Goal: Find specific fact: Find specific fact

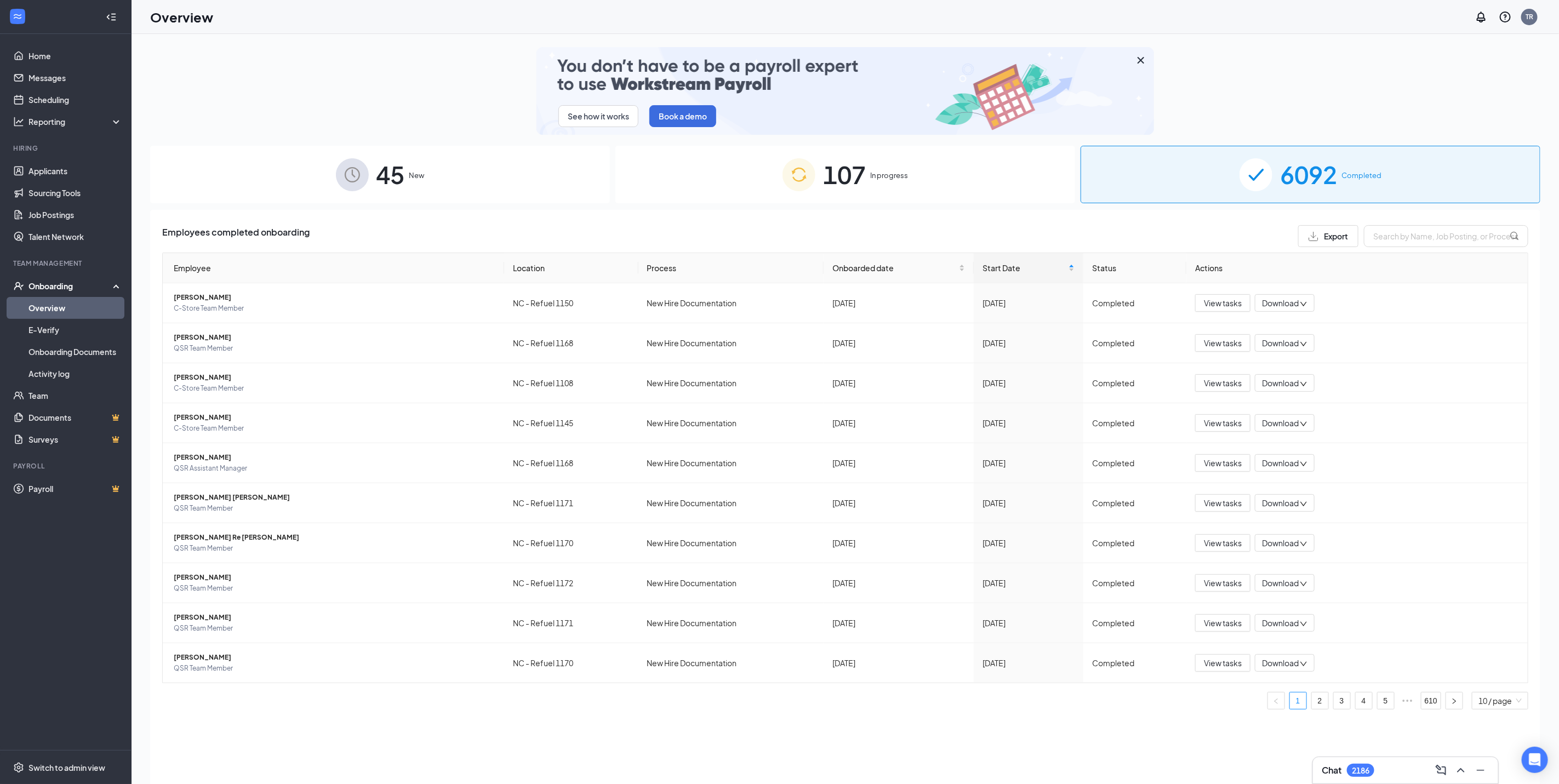
click at [1286, 94] on div "See how it works Book a demo" at bounding box center [845, 91] width 1390 height 88
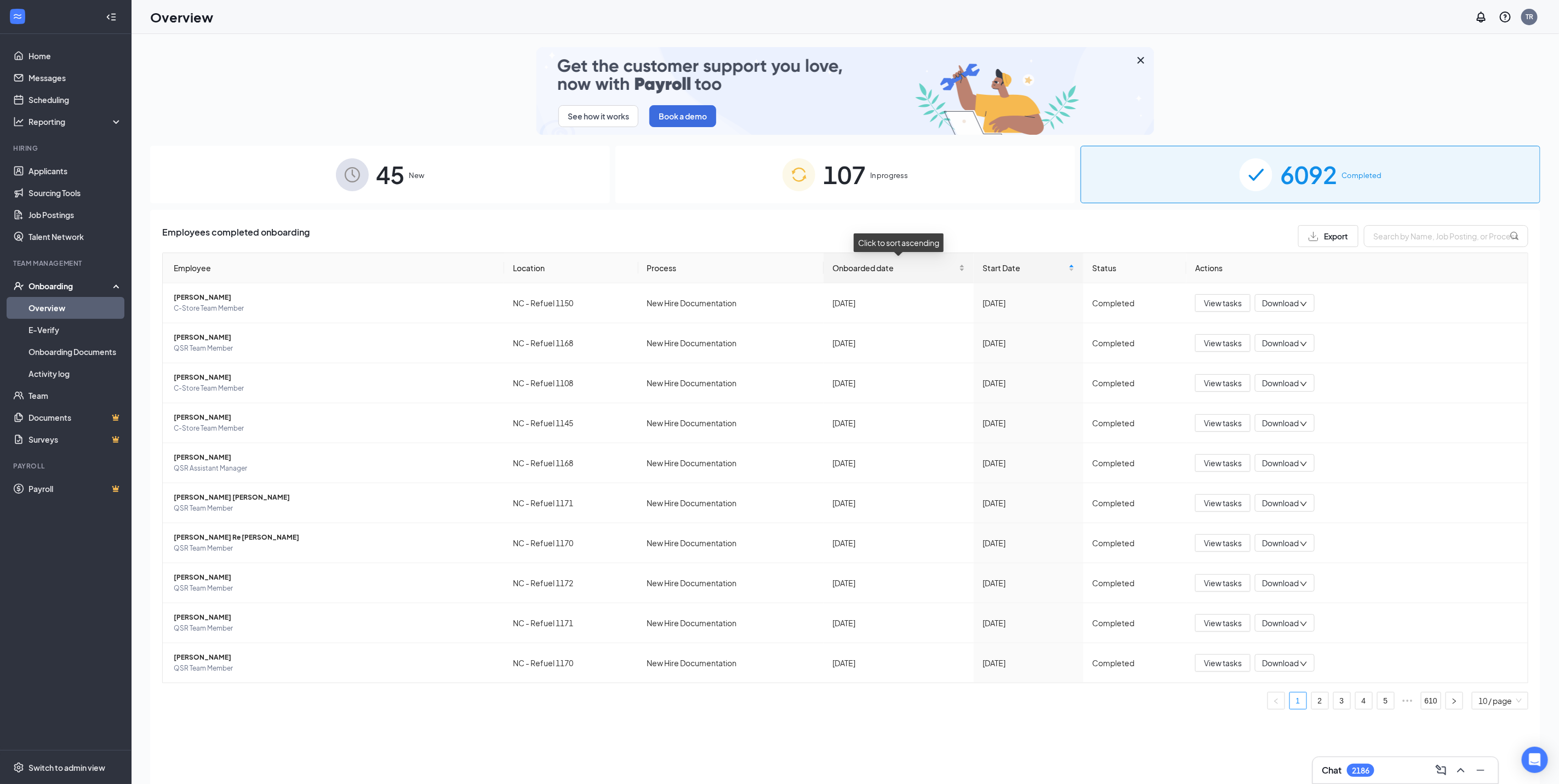
click at [886, 263] on span "Onboarded date" at bounding box center [894, 268] width 124 height 12
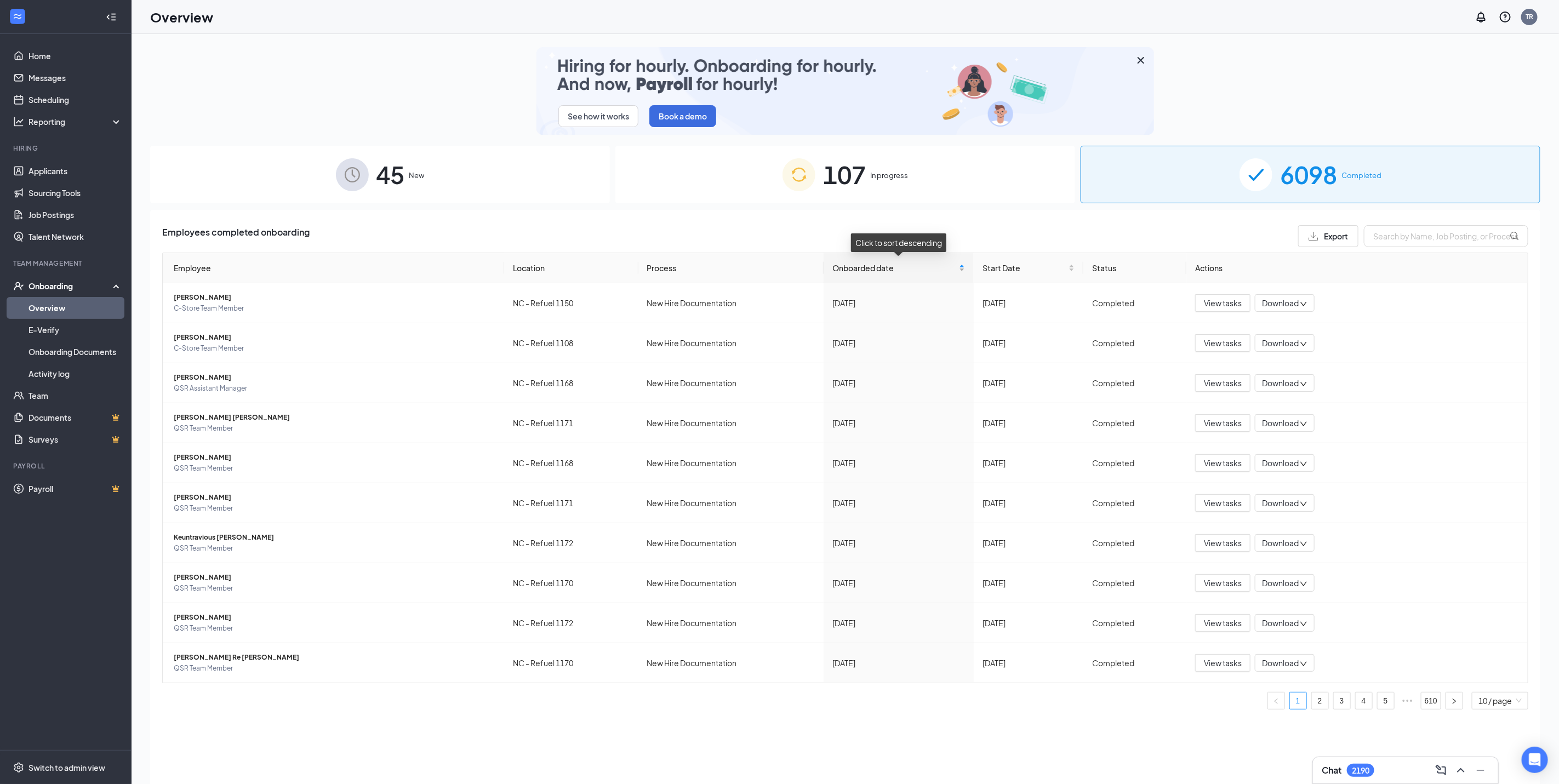
click at [854, 263] on span "Onboarded date" at bounding box center [894, 268] width 124 height 12
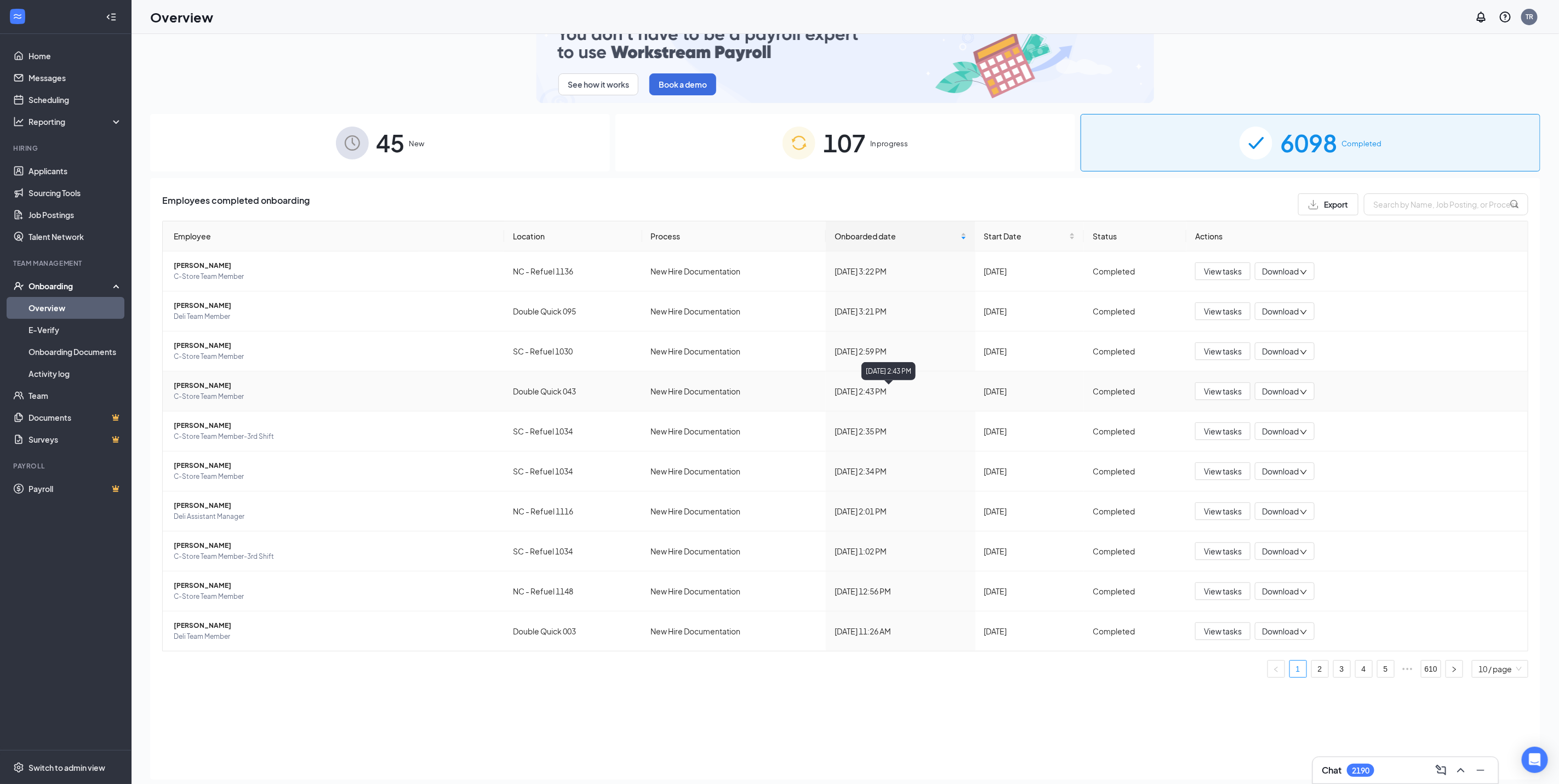
scroll to position [49, 0]
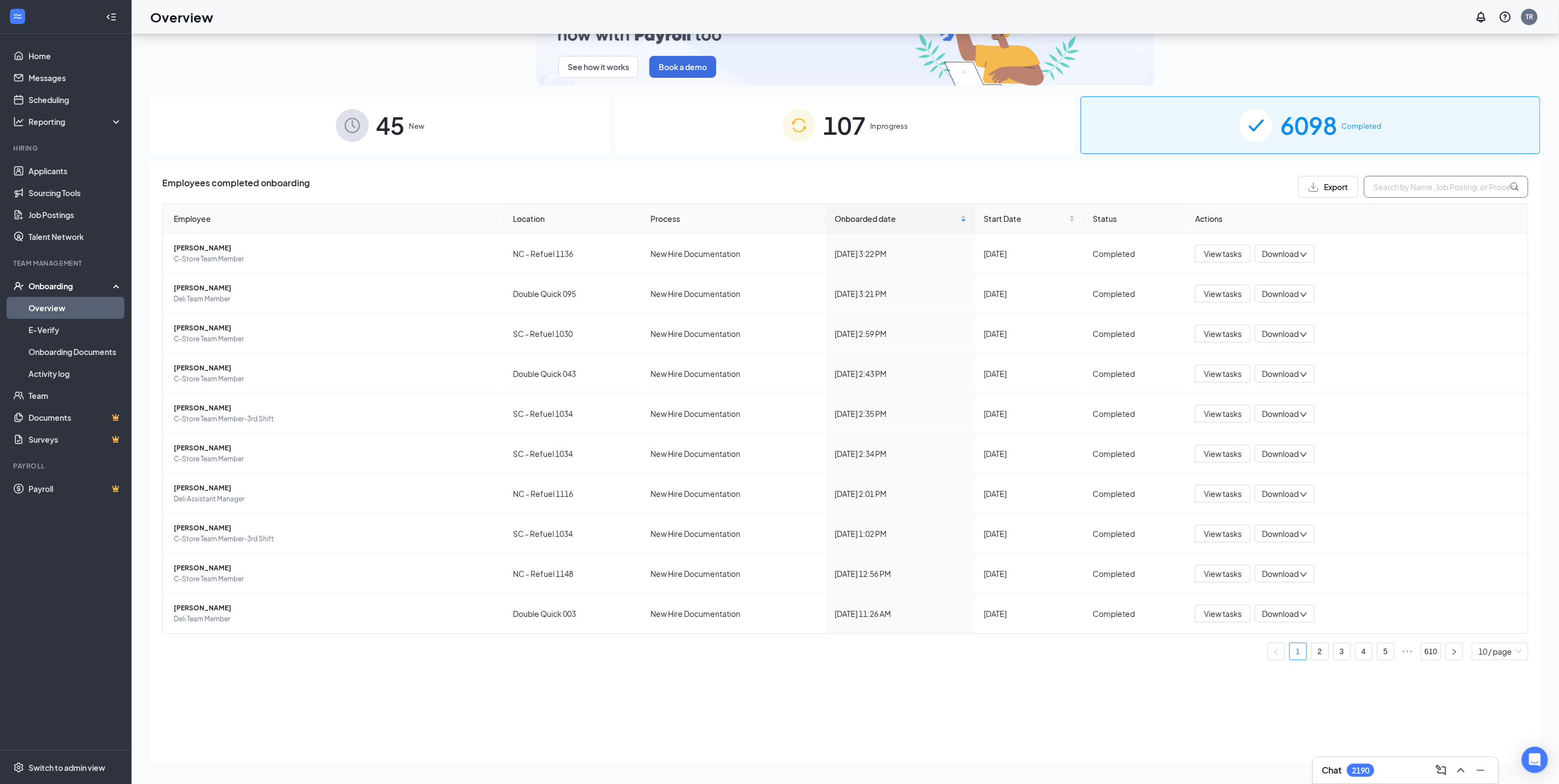
click at [1435, 188] on input "text" at bounding box center [1446, 186] width 164 height 22
drag, startPoint x: 1419, startPoint y: 191, endPoint x: 1310, endPoint y: 181, distance: 109.5
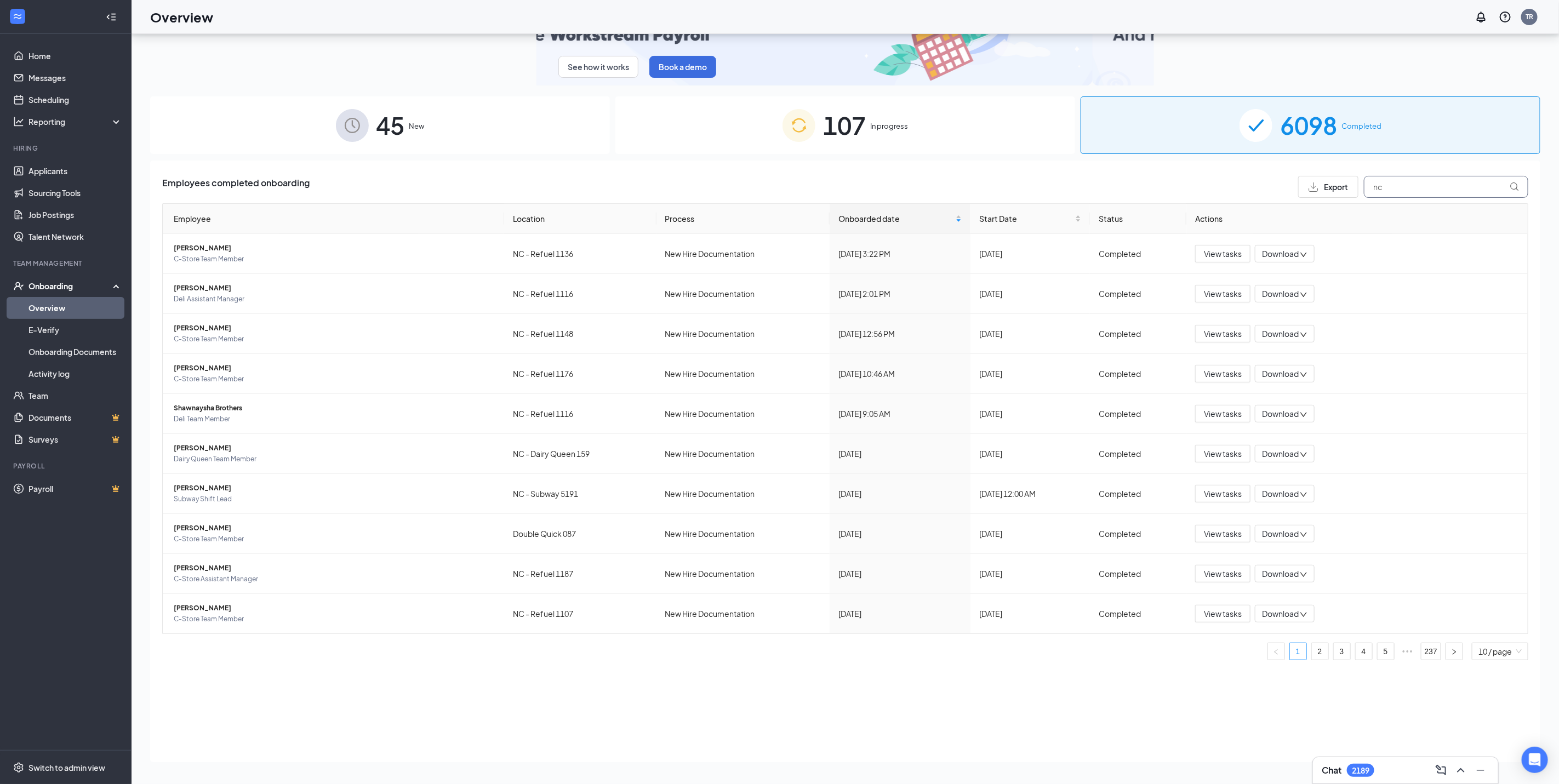
click at [1310, 181] on div "Export nc" at bounding box center [1412, 186] width 230 height 22
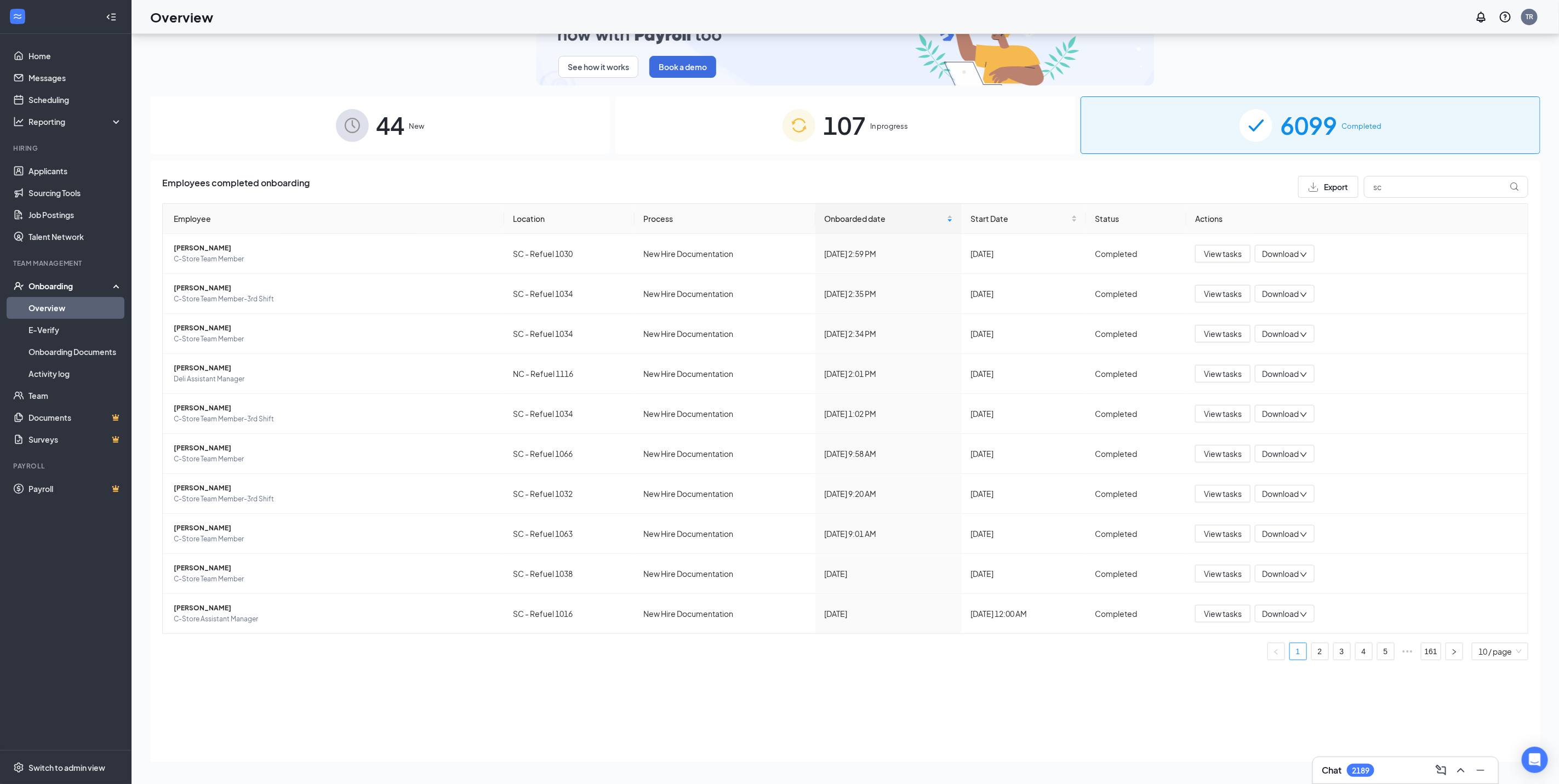
click at [1069, 756] on div "Employees completed onboarding Export sc Employee Location Process Onboarded da…" at bounding box center [845, 461] width 1390 height 602
click at [1322, 656] on link "2" at bounding box center [1320, 651] width 17 height 17
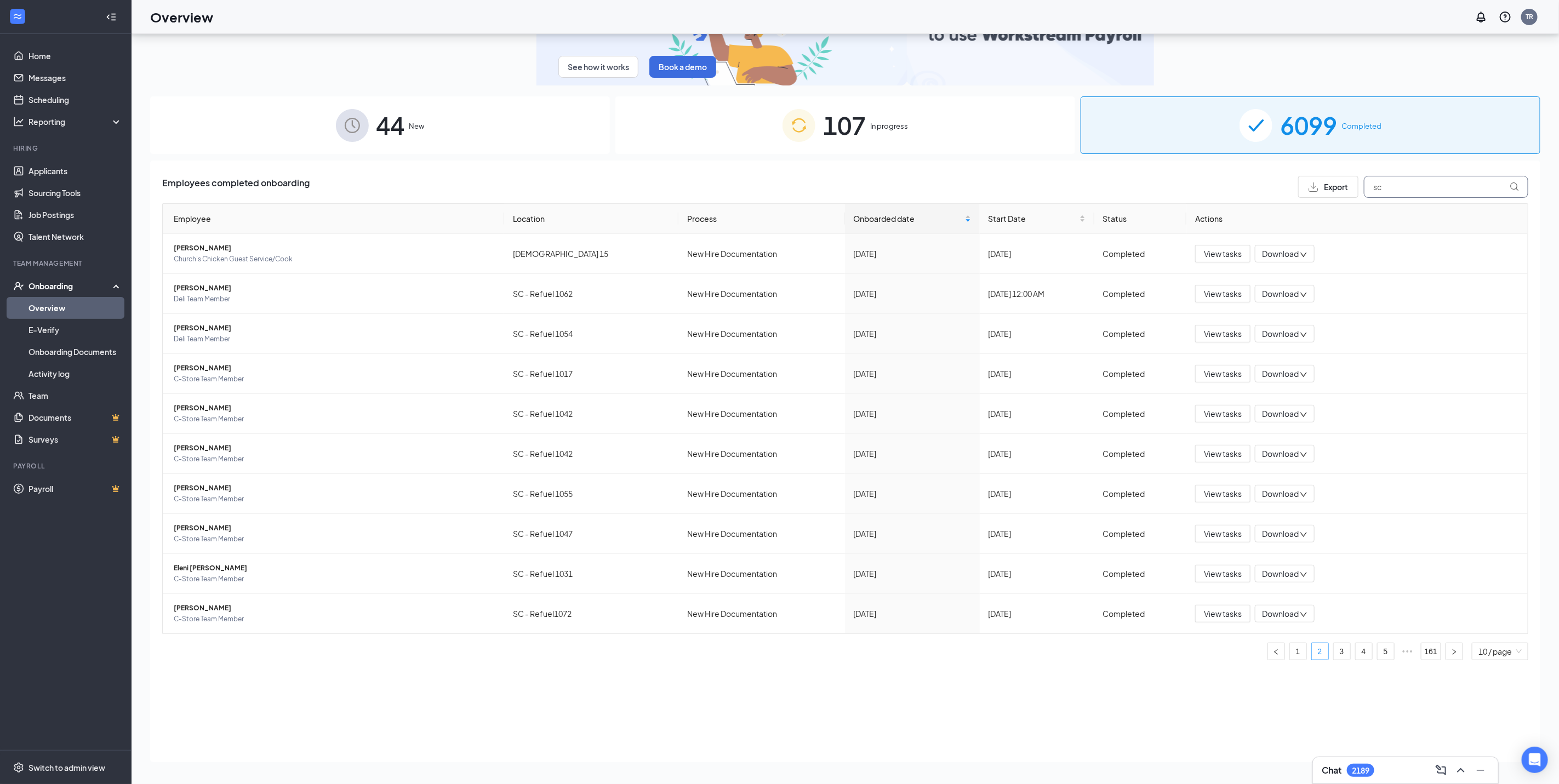
click at [1345, 182] on div "Export sc" at bounding box center [1412, 186] width 230 height 22
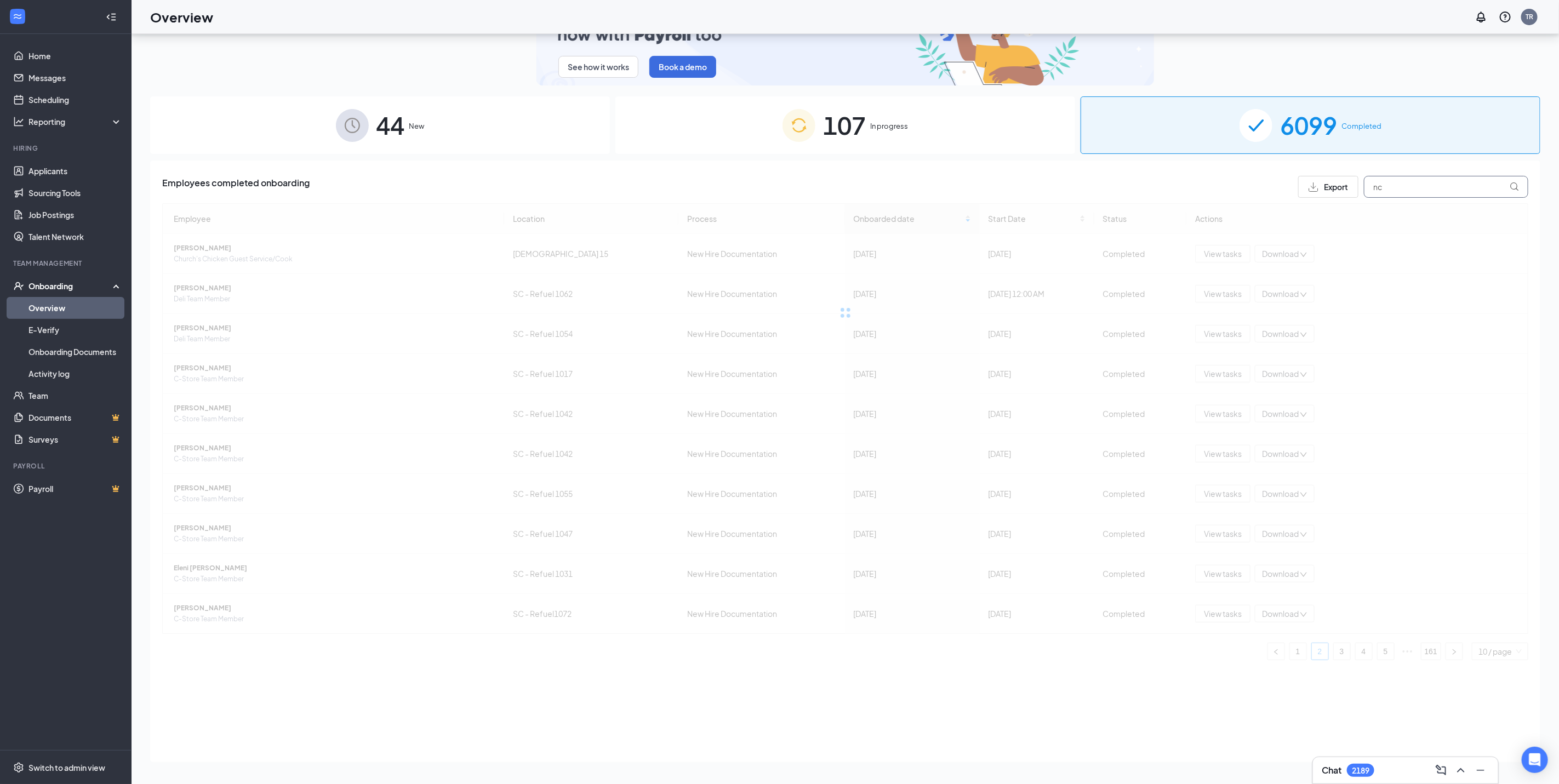
type input "nc"
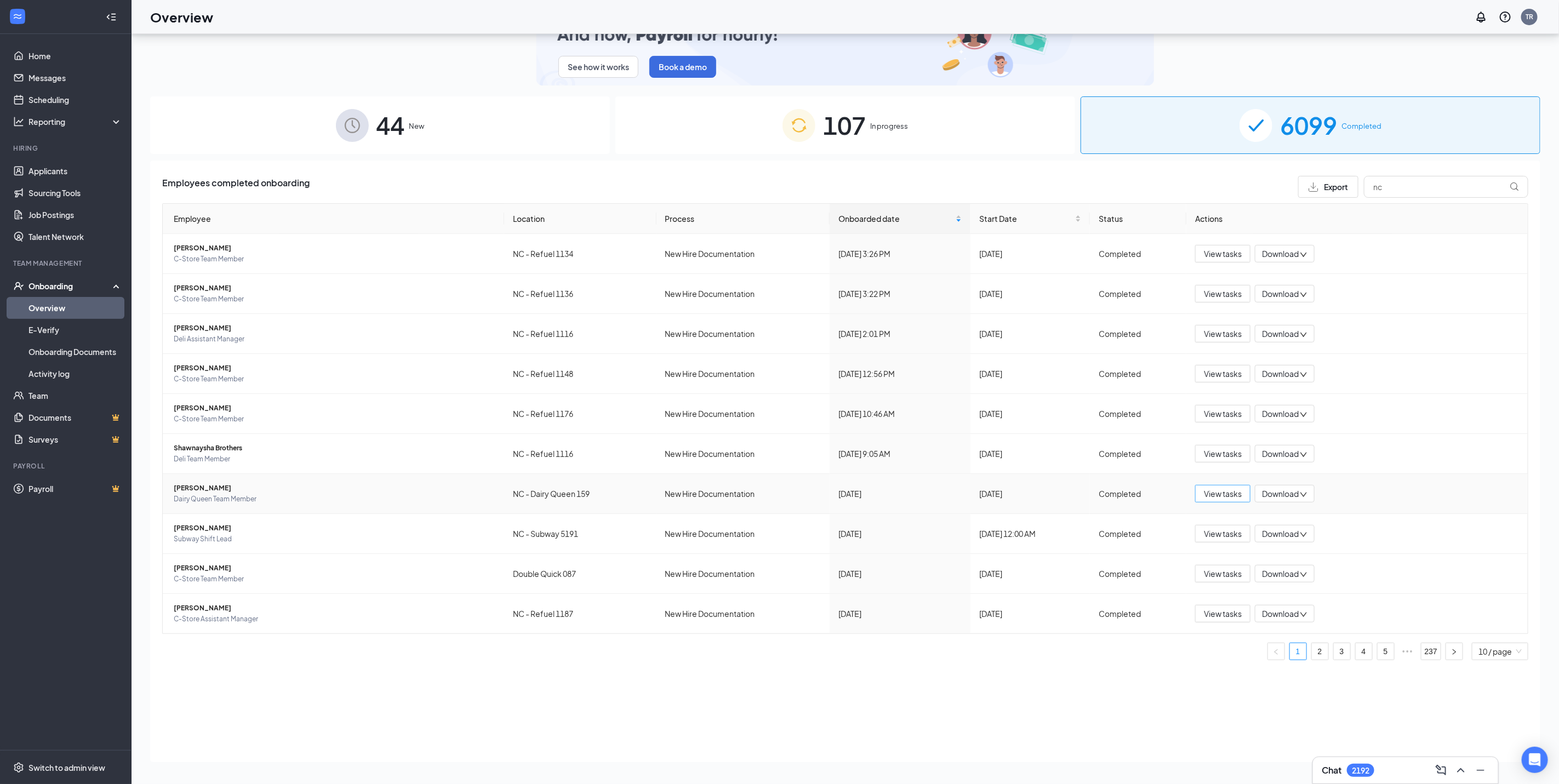
drag, startPoint x: 1231, startPoint y: 495, endPoint x: 1498, endPoint y: 417, distance: 278.2
click at [1231, 495] on span "View tasks" at bounding box center [1222, 493] width 37 height 12
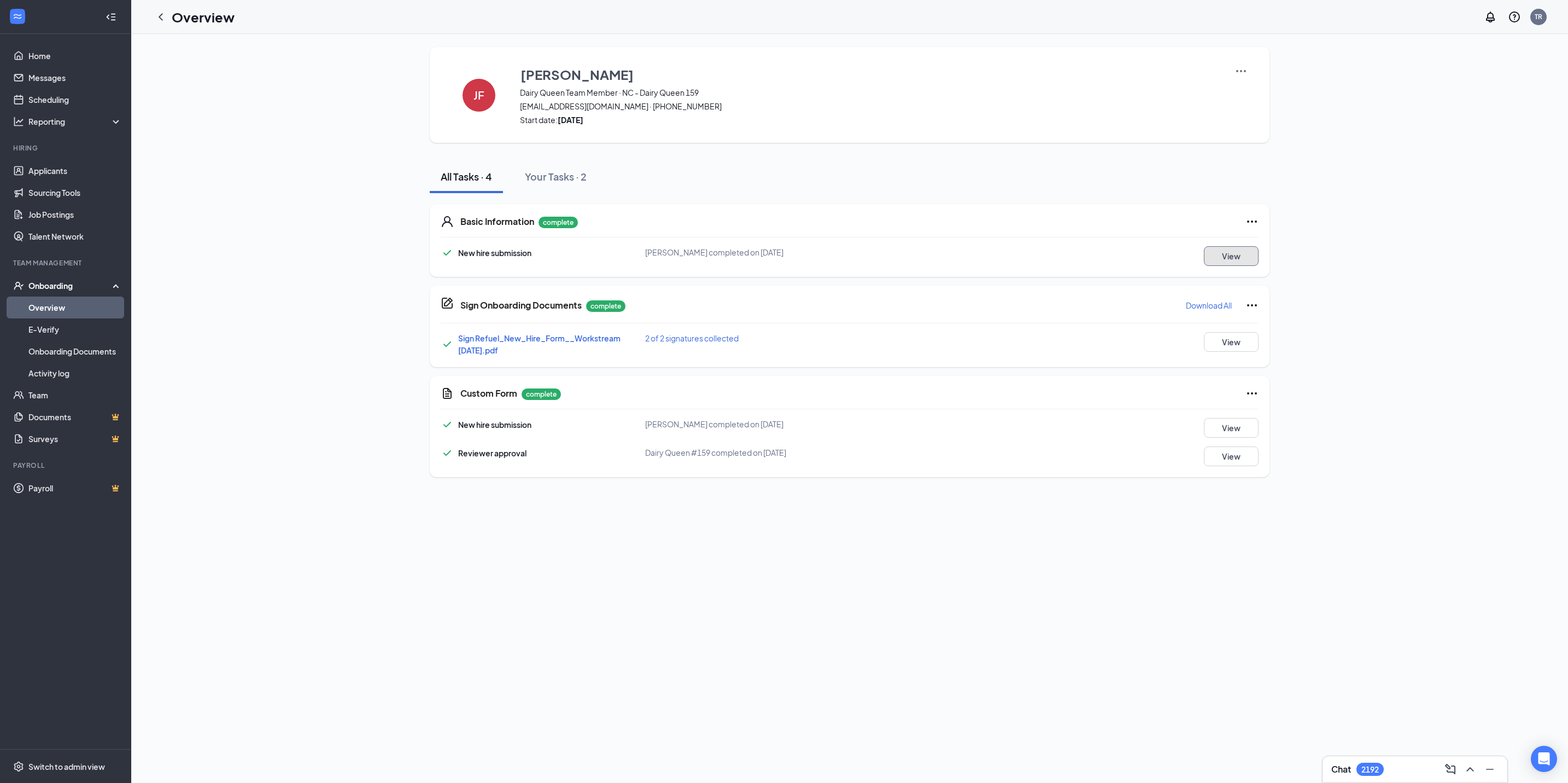
click at [1234, 256] on button "View" at bounding box center [1231, 255] width 55 height 20
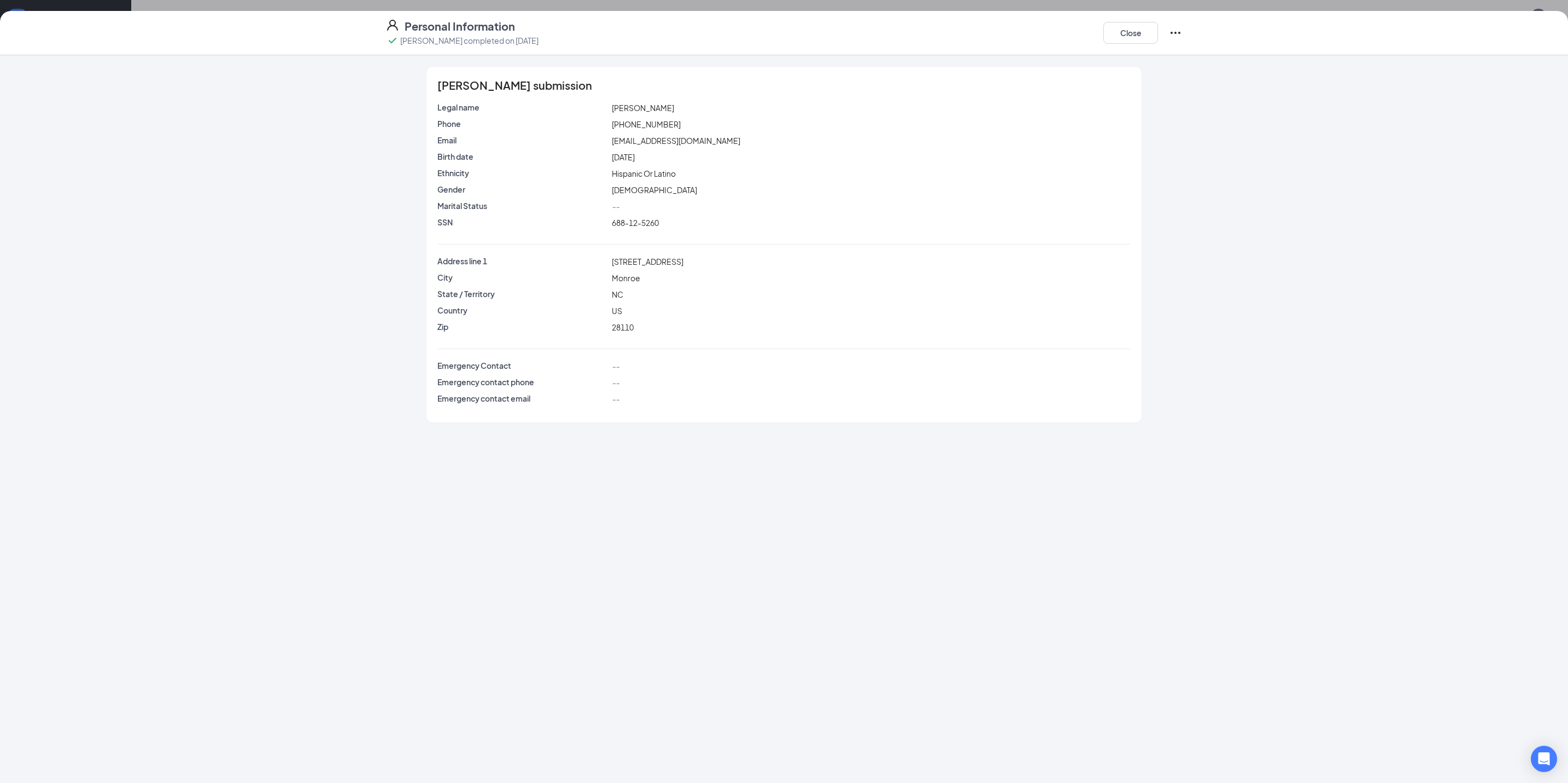
click at [627, 224] on span "688-12-5260" at bounding box center [635, 223] width 47 height 10
click at [625, 224] on span "688-12-5260" at bounding box center [635, 223] width 47 height 10
copy span "688-12-5260"
click at [1126, 21] on button "Close" at bounding box center [1130, 32] width 55 height 21
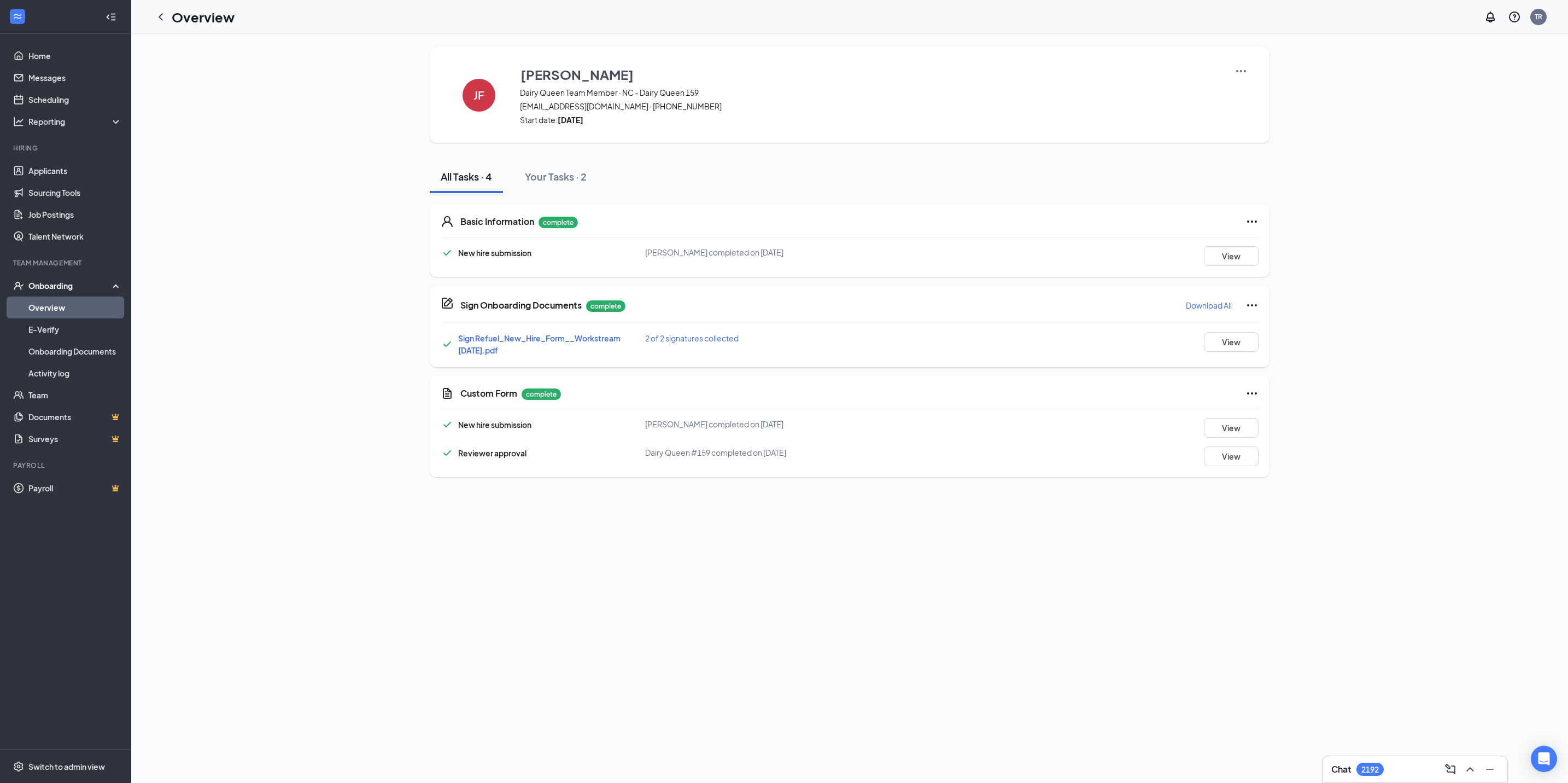
click at [1213, 302] on p "Download All" at bounding box center [1209, 306] width 46 height 11
click at [164, 15] on icon "ChevronLeft" at bounding box center [161, 17] width 13 height 13
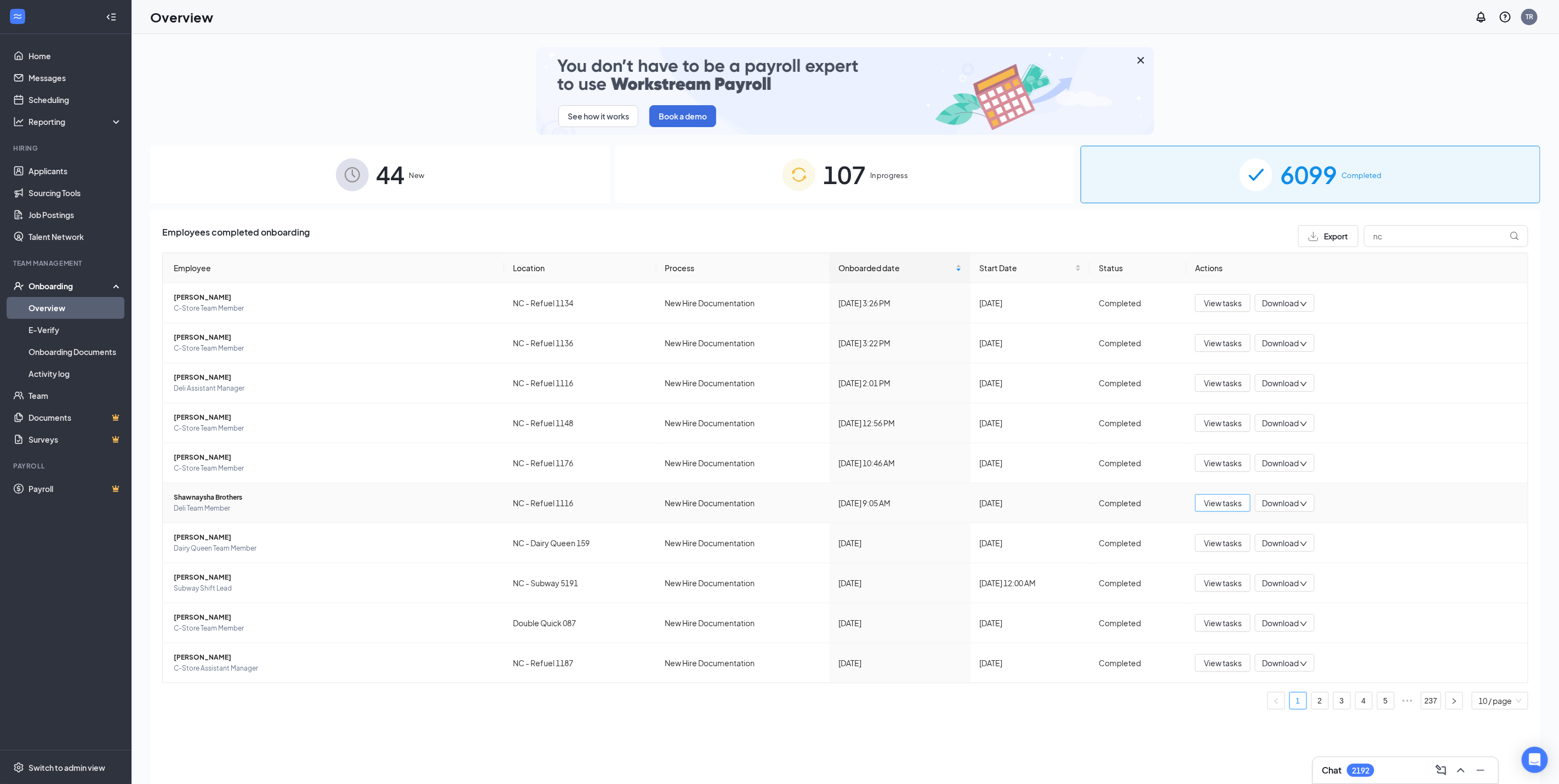
click at [1208, 498] on span "View tasks" at bounding box center [1222, 502] width 37 height 12
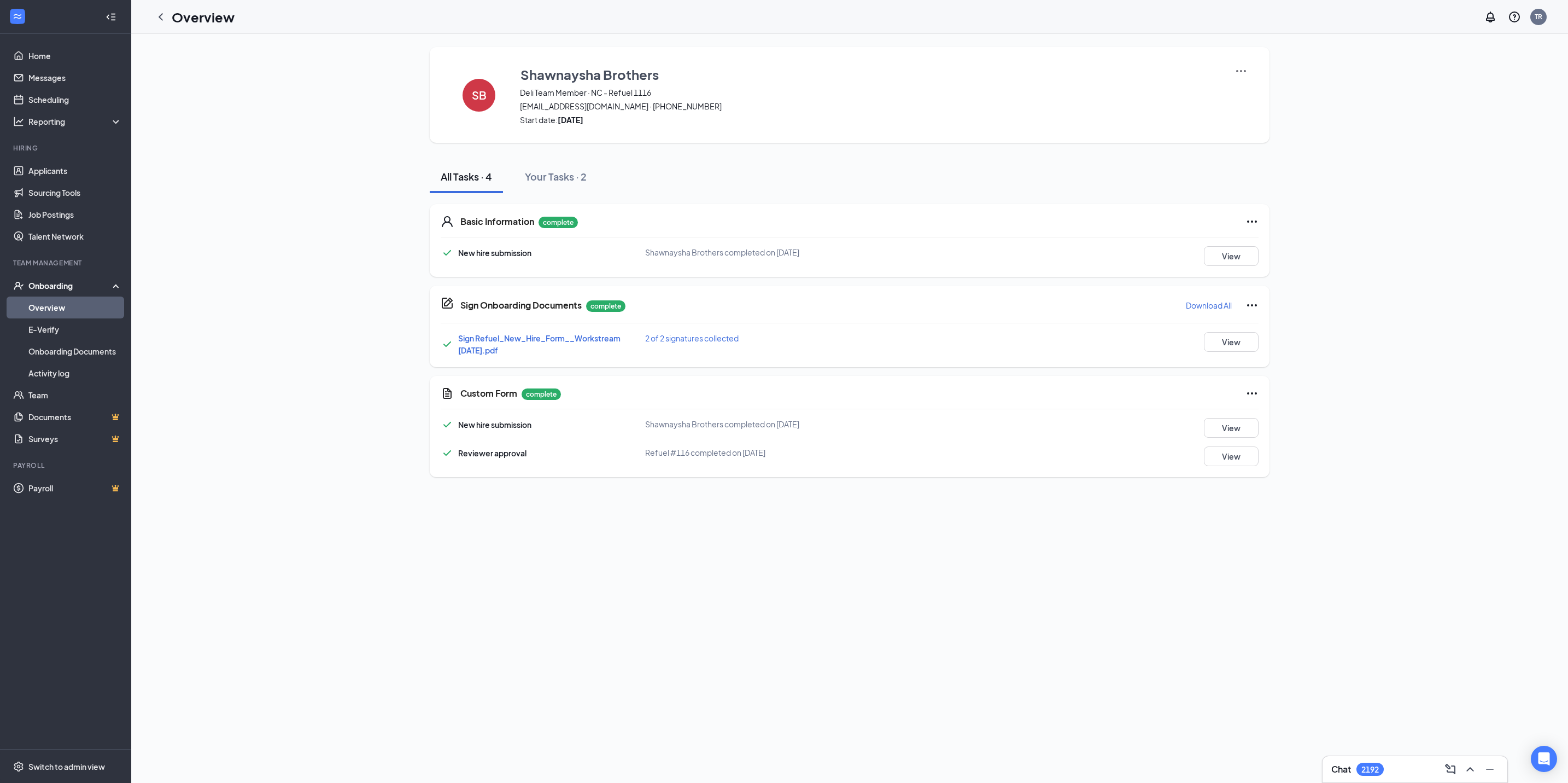
click at [1204, 301] on p "Download All" at bounding box center [1209, 306] width 46 height 11
click at [1004, 247] on div "New hire submission Shawnaysha Brothers completed on [DATE] View" at bounding box center [850, 255] width 818 height 20
click at [1243, 247] on button "View" at bounding box center [1231, 255] width 55 height 20
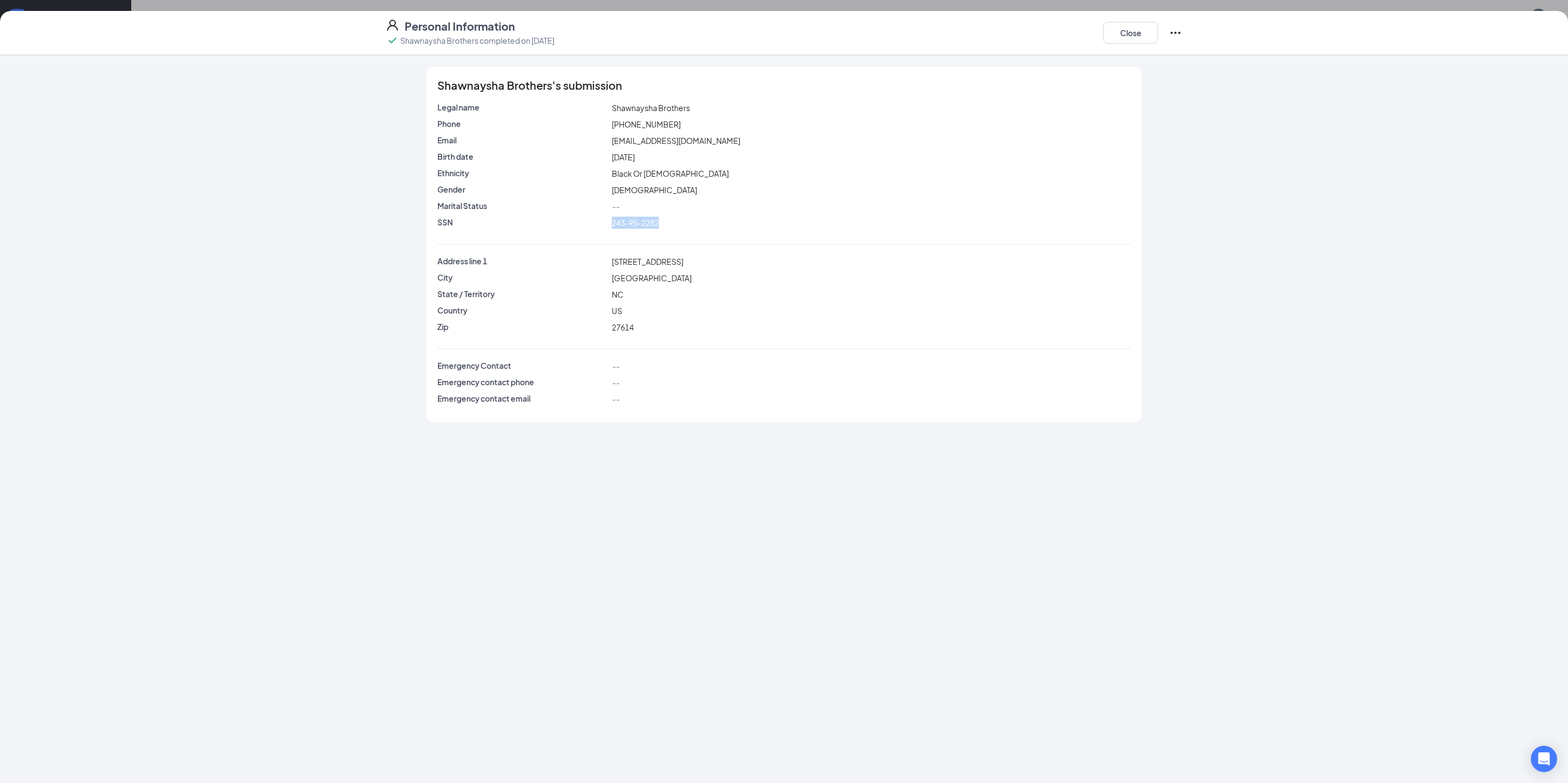
drag, startPoint x: 671, startPoint y: 221, endPoint x: 574, endPoint y: 225, distance: 97.1
click at [574, 225] on div "SSN 243-95-2282" at bounding box center [784, 222] width 698 height 12
copy div "243-95-2282"
drag, startPoint x: 1127, startPoint y: 37, endPoint x: 1050, endPoint y: 51, distance: 78.3
click at [1127, 37] on button "Close" at bounding box center [1130, 32] width 55 height 21
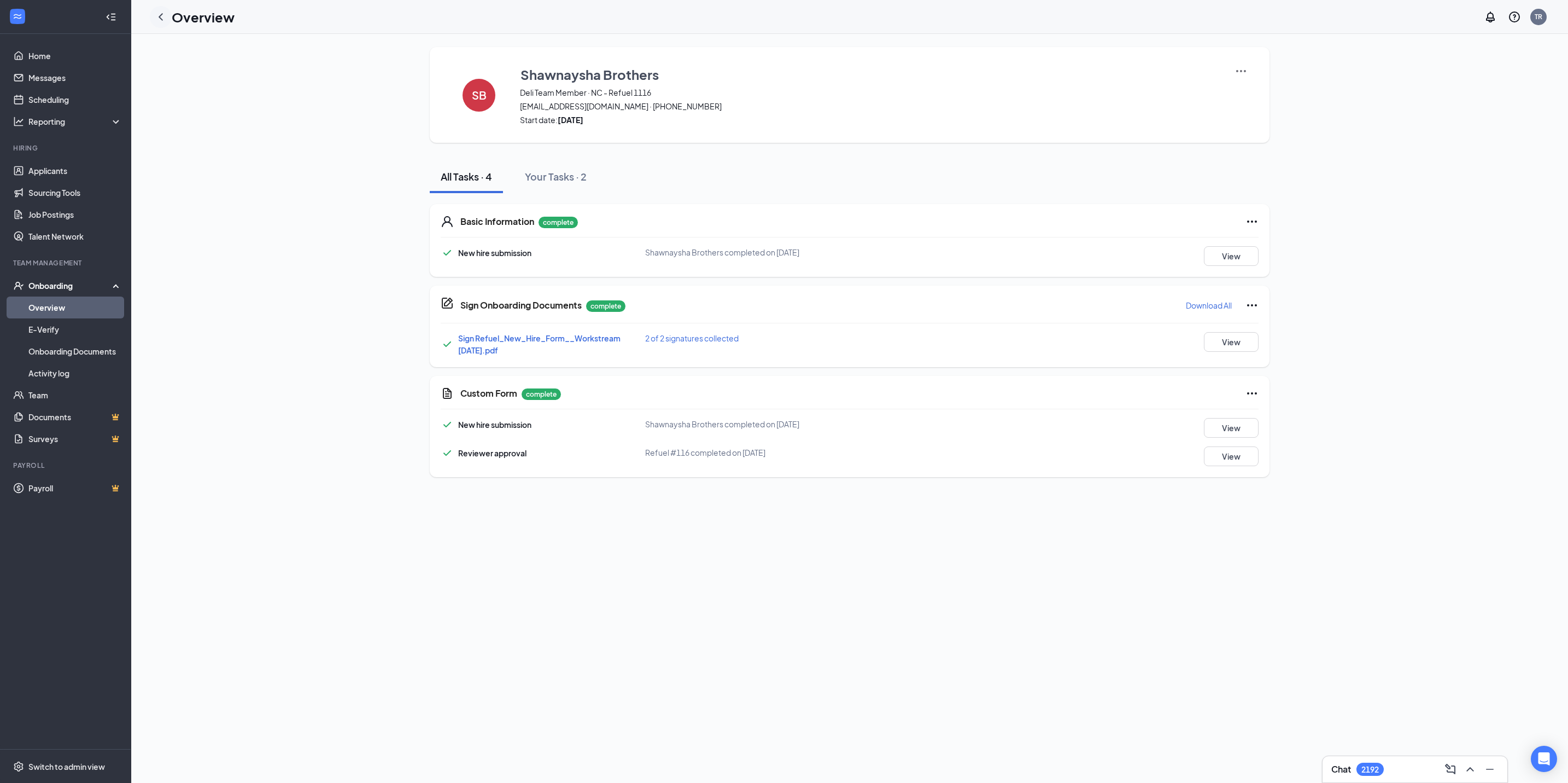
click at [156, 13] on icon "ChevronLeft" at bounding box center [161, 17] width 13 height 13
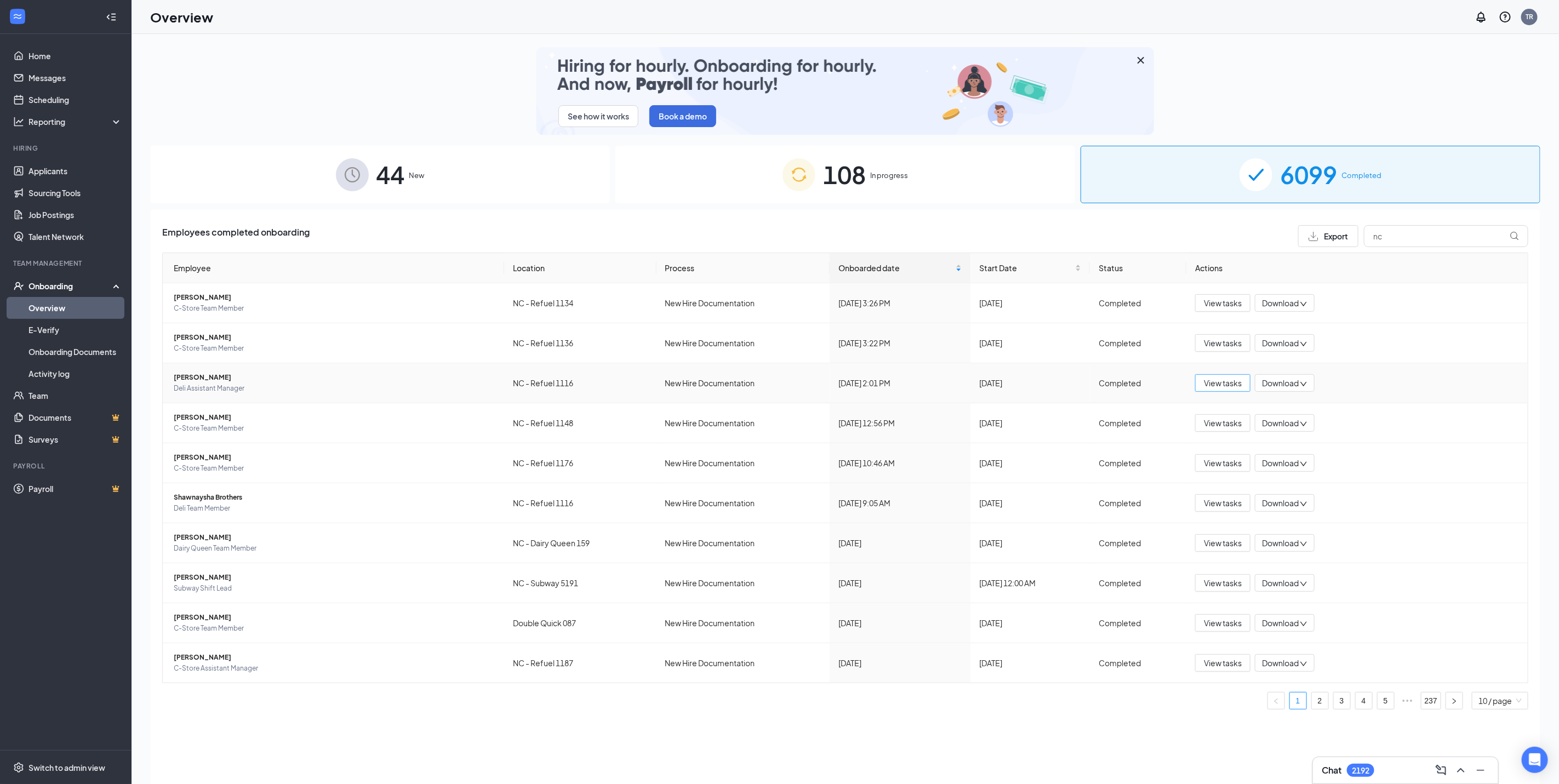
click at [1218, 380] on span "View tasks" at bounding box center [1222, 382] width 37 height 12
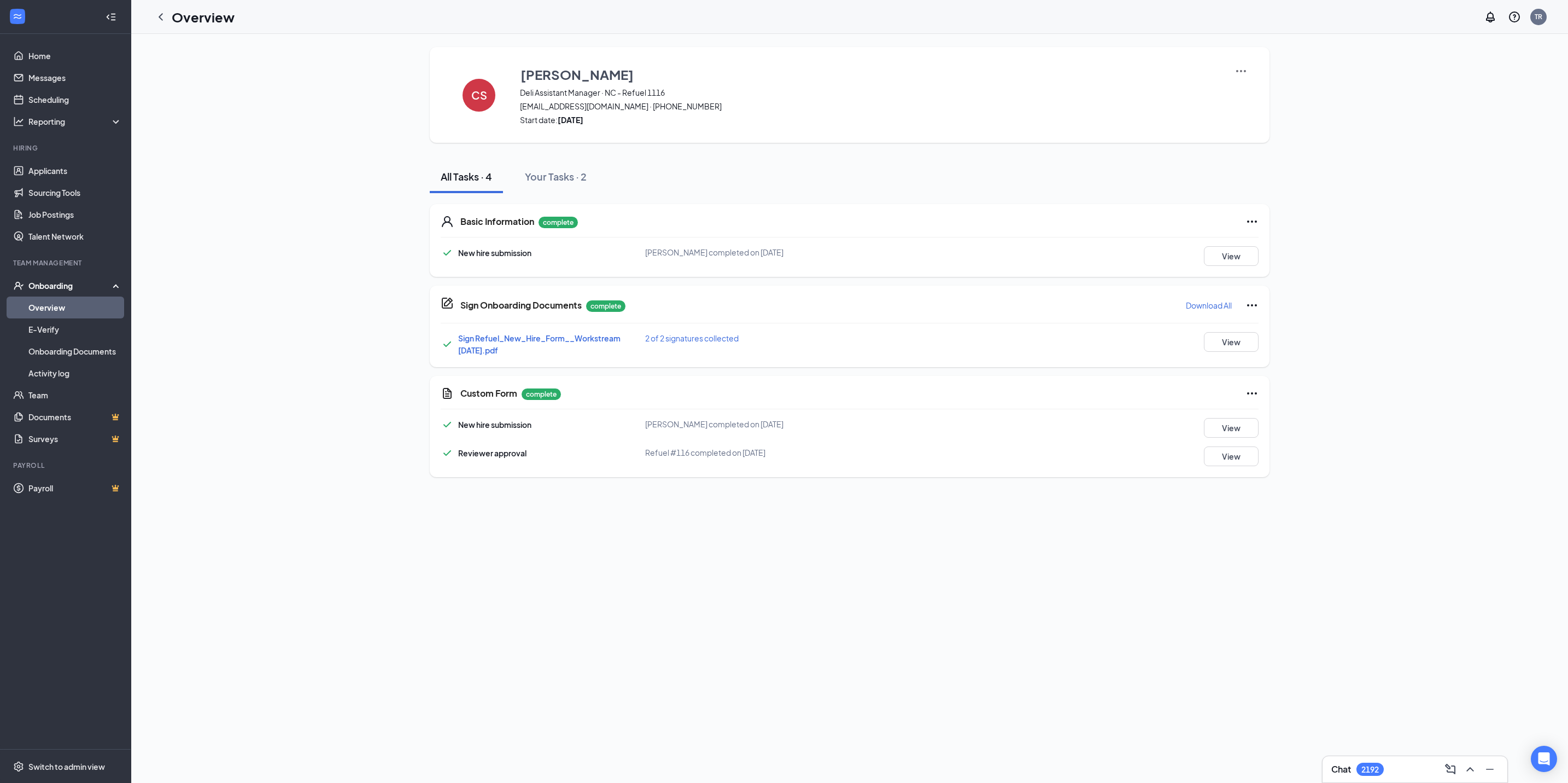
click at [1196, 306] on p "Download All" at bounding box center [1209, 306] width 46 height 11
click at [1224, 259] on button "View" at bounding box center [1231, 255] width 55 height 20
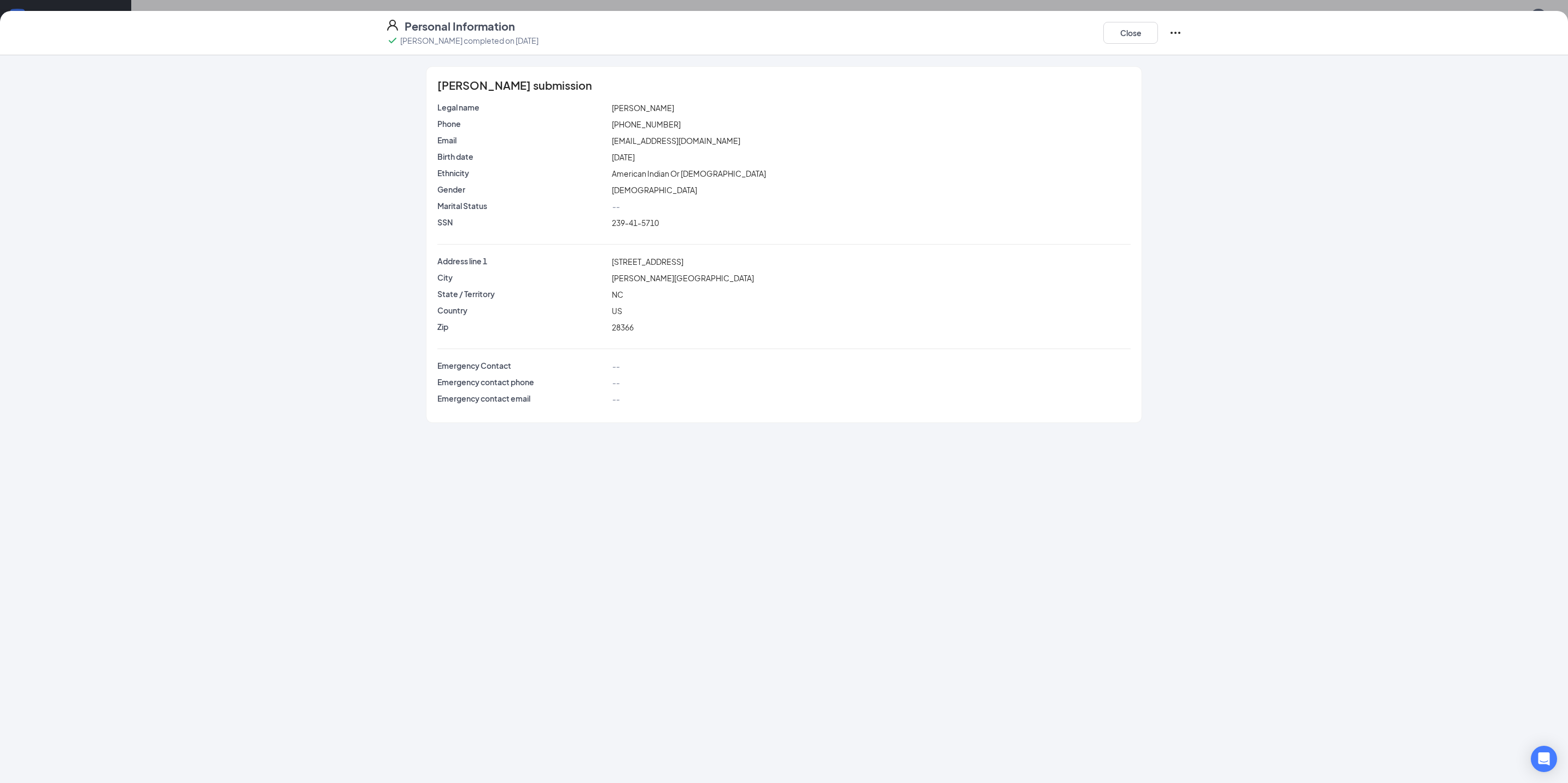
click at [630, 227] on span "239-41-5710" at bounding box center [635, 223] width 47 height 10
click at [632, 225] on span "239-41-5710" at bounding box center [635, 223] width 47 height 10
copy span "239-41-5710"
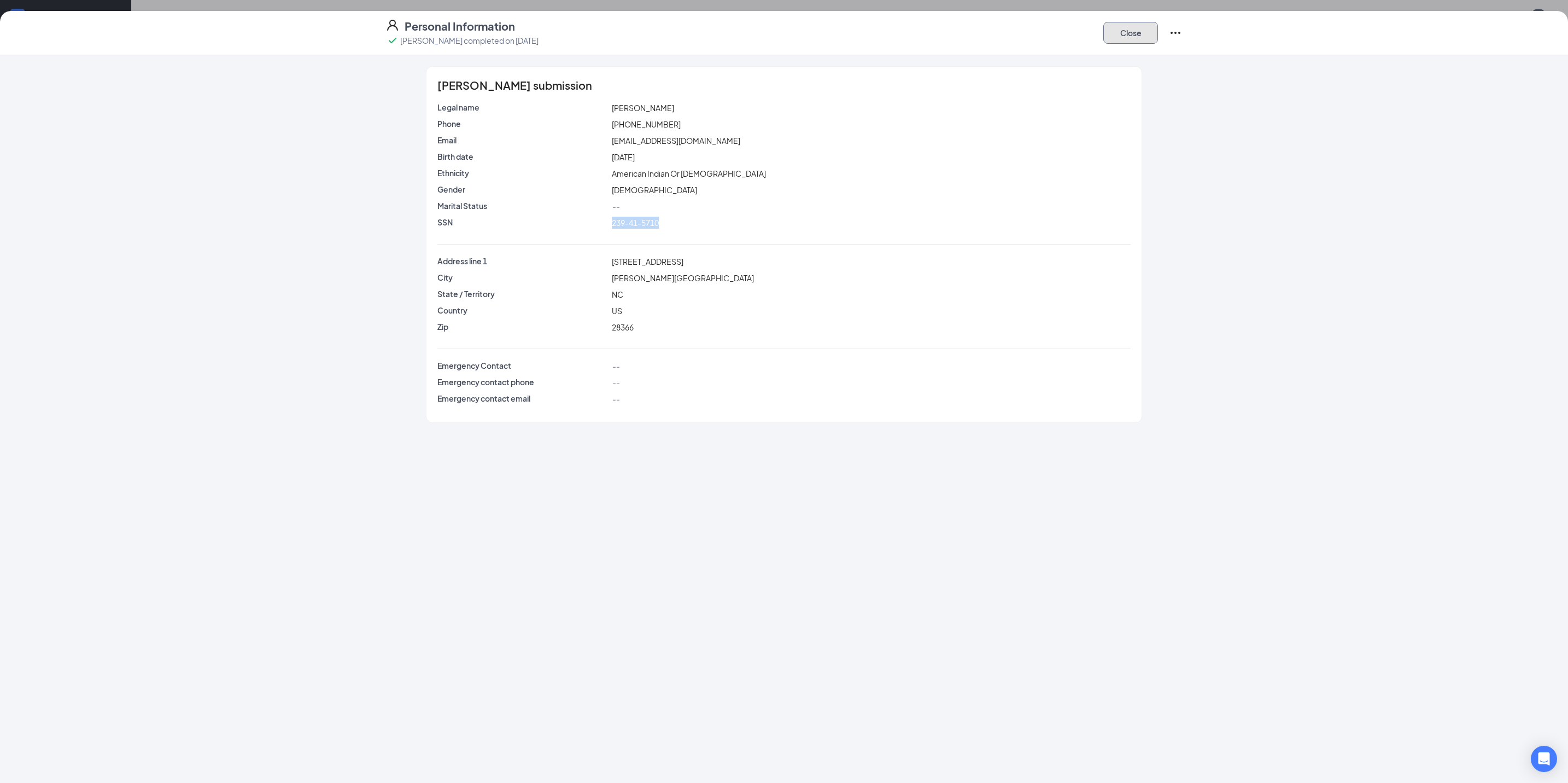
drag, startPoint x: 1142, startPoint y: 26, endPoint x: 1064, endPoint y: 34, distance: 78.4
click at [1142, 26] on button "Close" at bounding box center [1130, 32] width 55 height 21
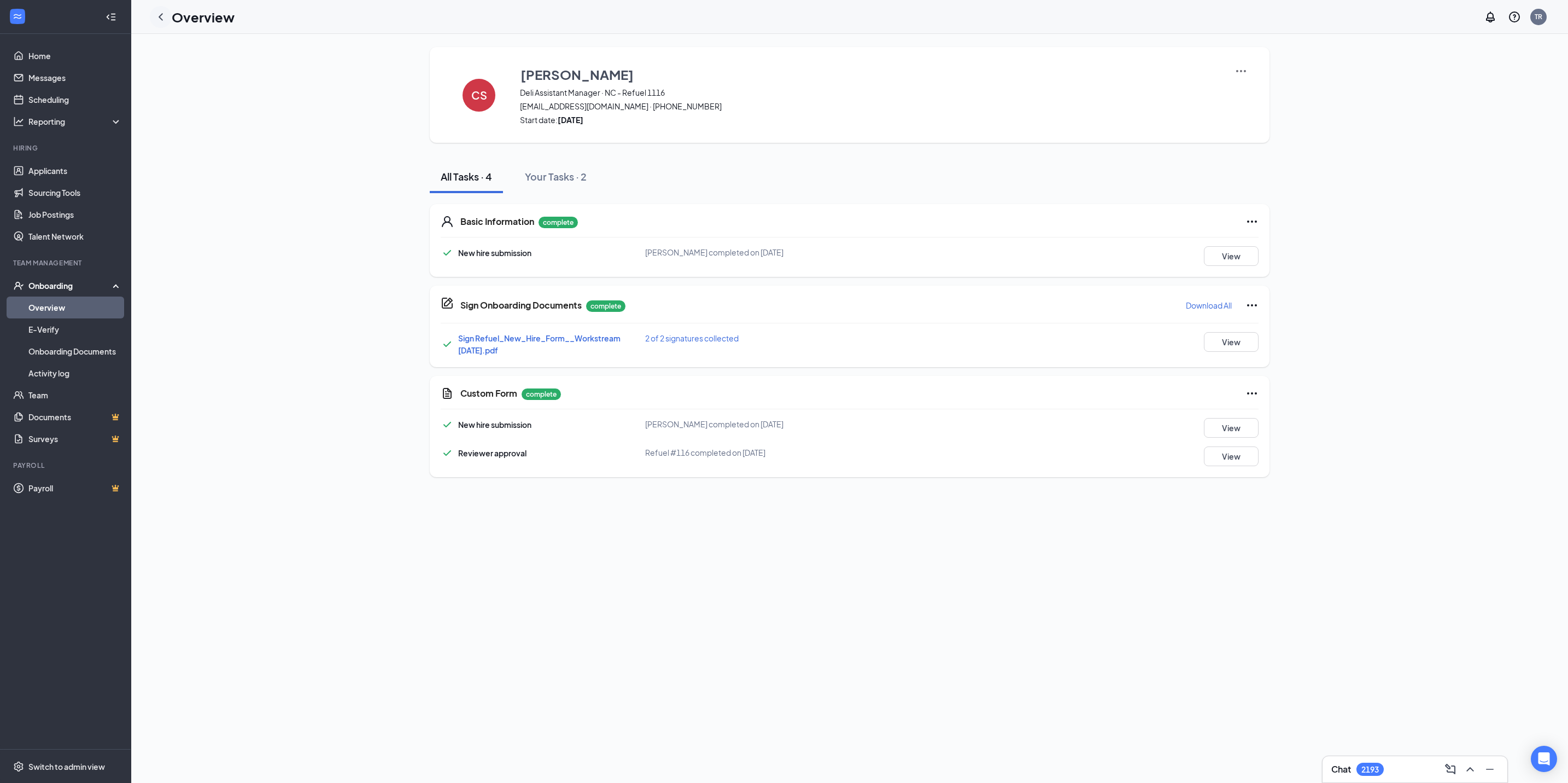
click at [163, 18] on icon "ChevronLeft" at bounding box center [161, 17] width 13 height 13
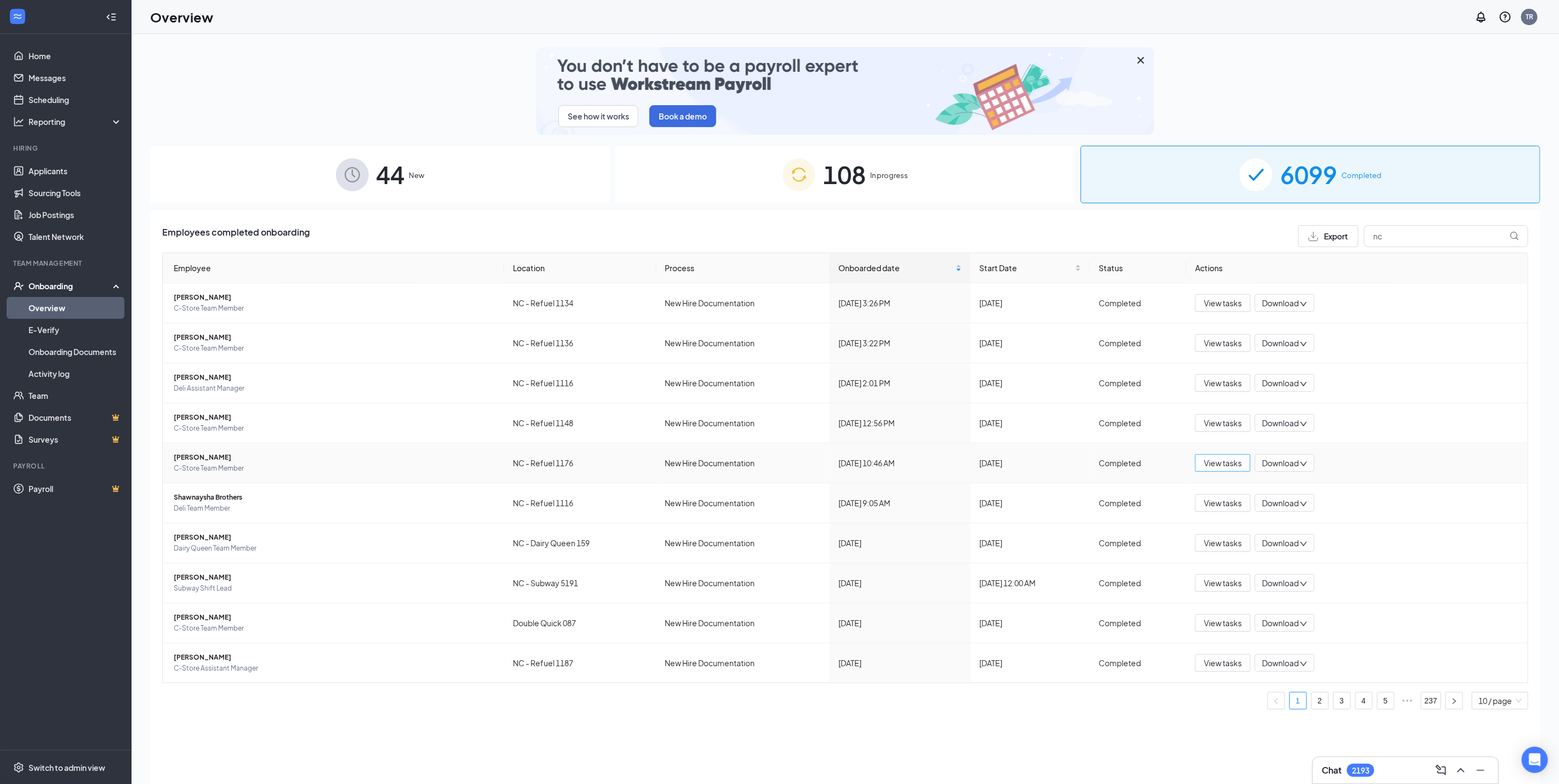
click at [1205, 465] on span "View tasks" at bounding box center [1222, 462] width 37 height 12
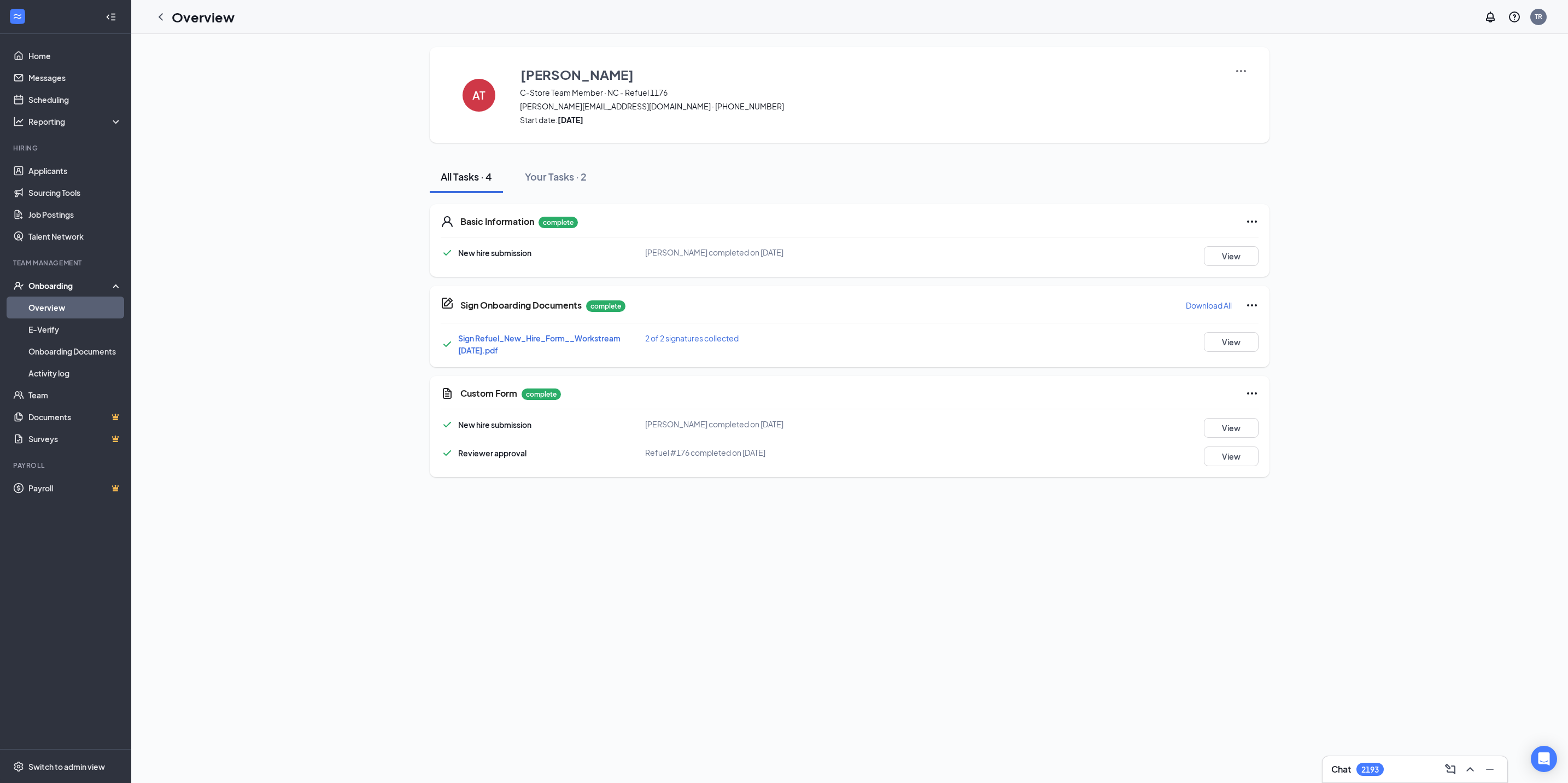
click at [1217, 301] on p "Download All" at bounding box center [1209, 306] width 46 height 11
click at [1221, 259] on button "View" at bounding box center [1231, 255] width 55 height 20
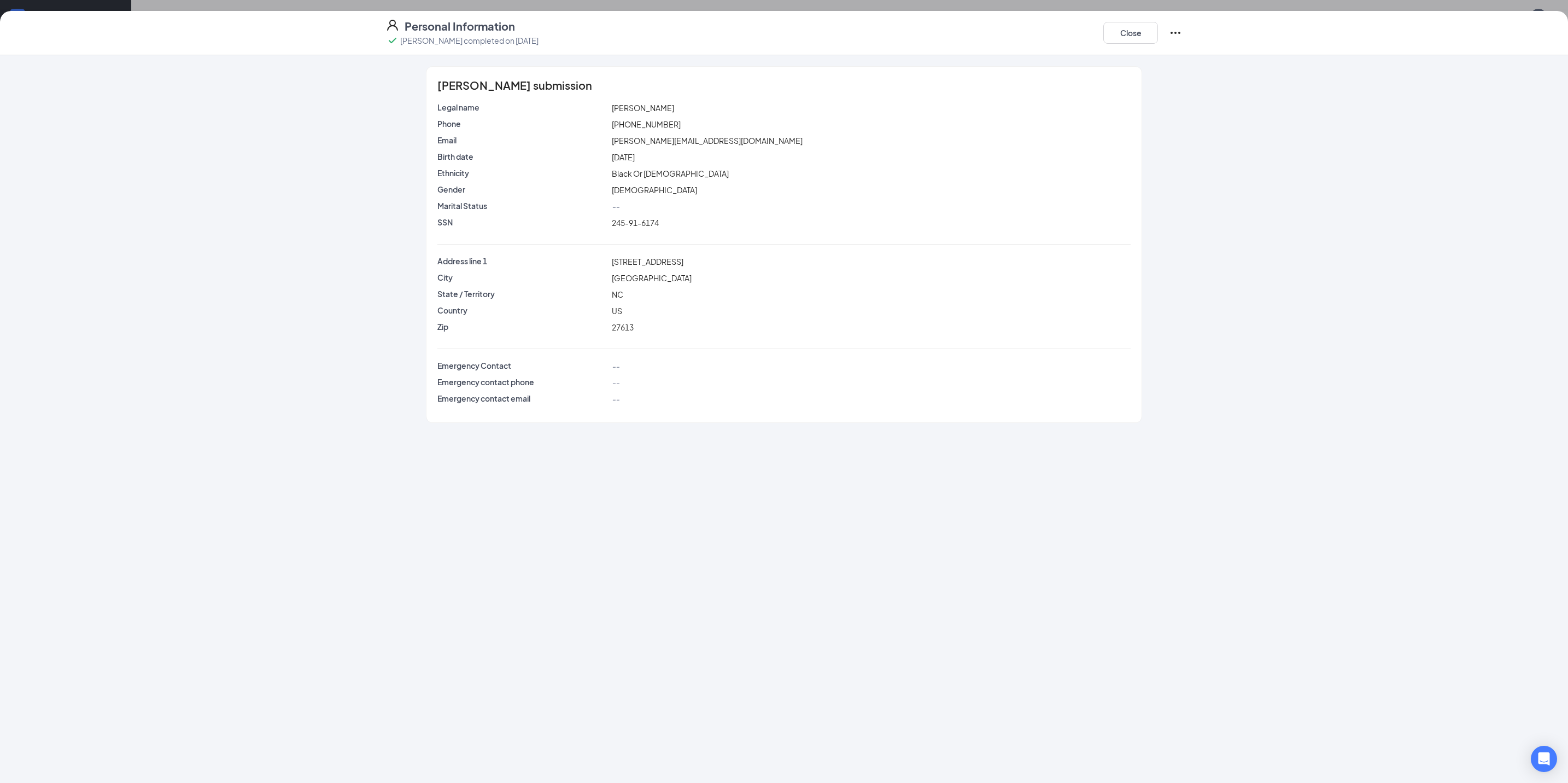
click at [627, 216] on div "Marital Status --" at bounding box center [784, 208] width 694 height 17
click at [630, 225] on span "245-91-6174" at bounding box center [635, 223] width 47 height 10
copy span "245-91-6174"
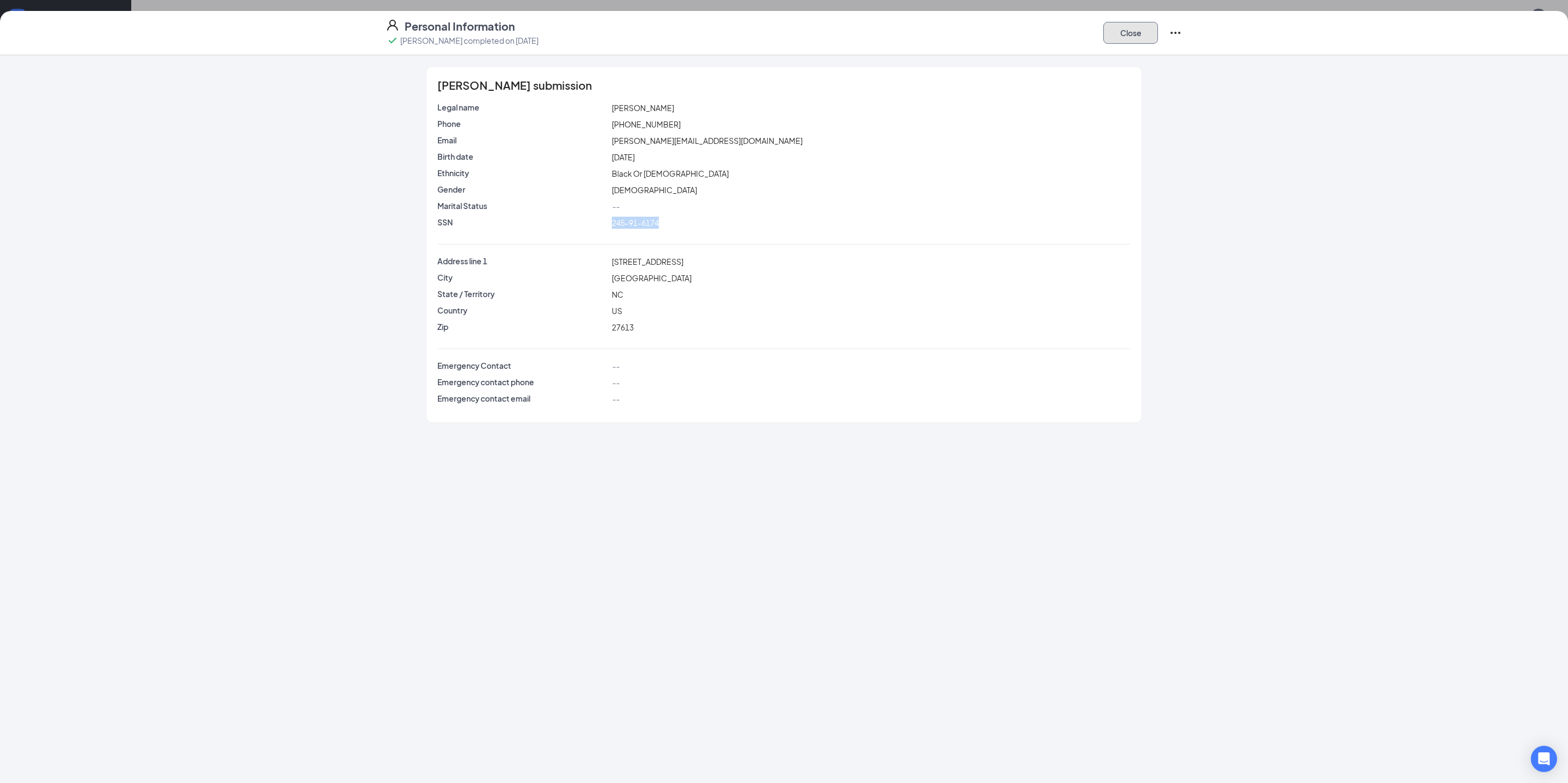
click at [1111, 25] on button "Close" at bounding box center [1130, 32] width 55 height 21
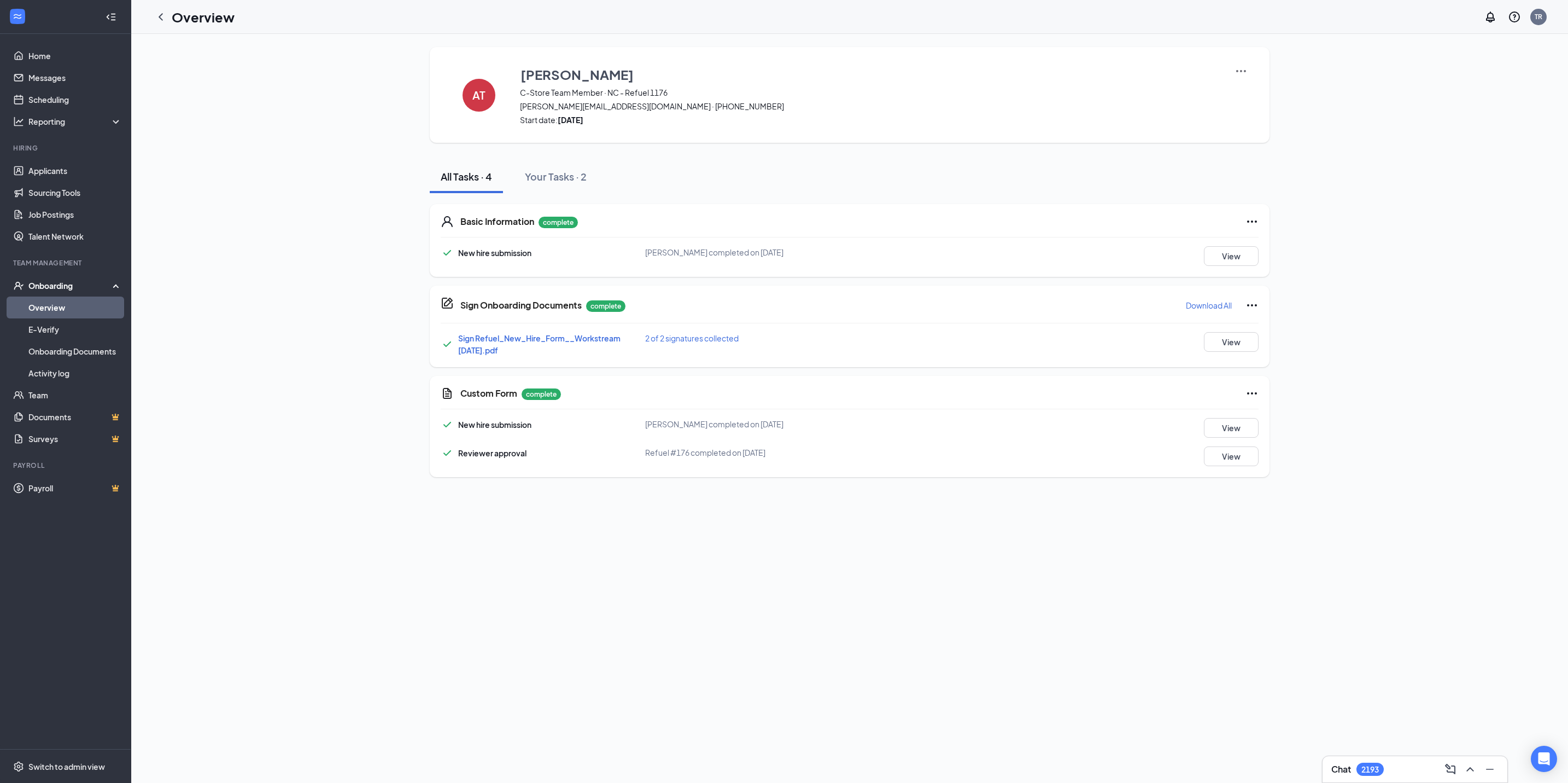
click at [165, 15] on icon "ChevronLeft" at bounding box center [161, 17] width 13 height 13
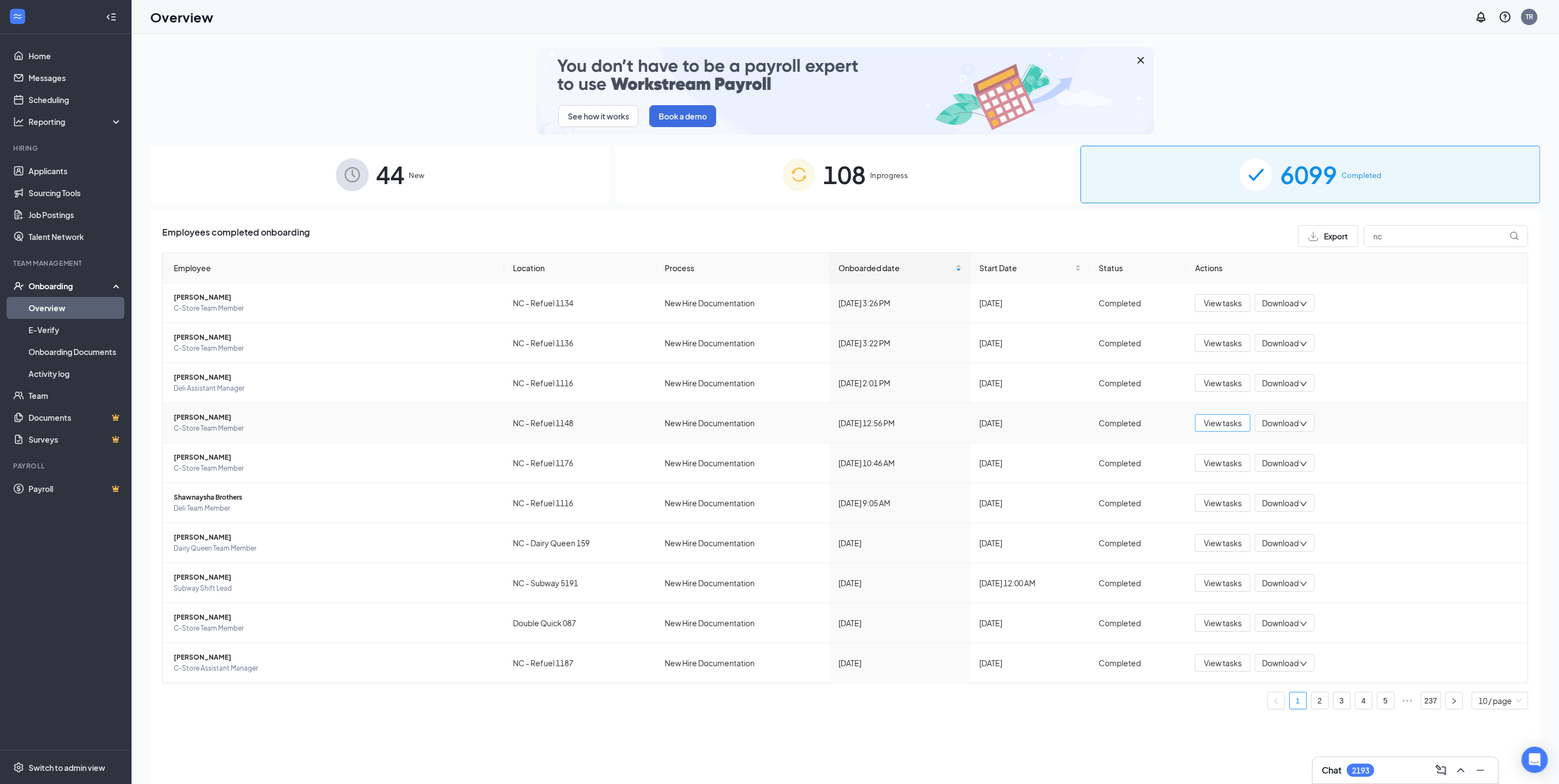
click at [1233, 422] on span "View tasks" at bounding box center [1222, 422] width 37 height 12
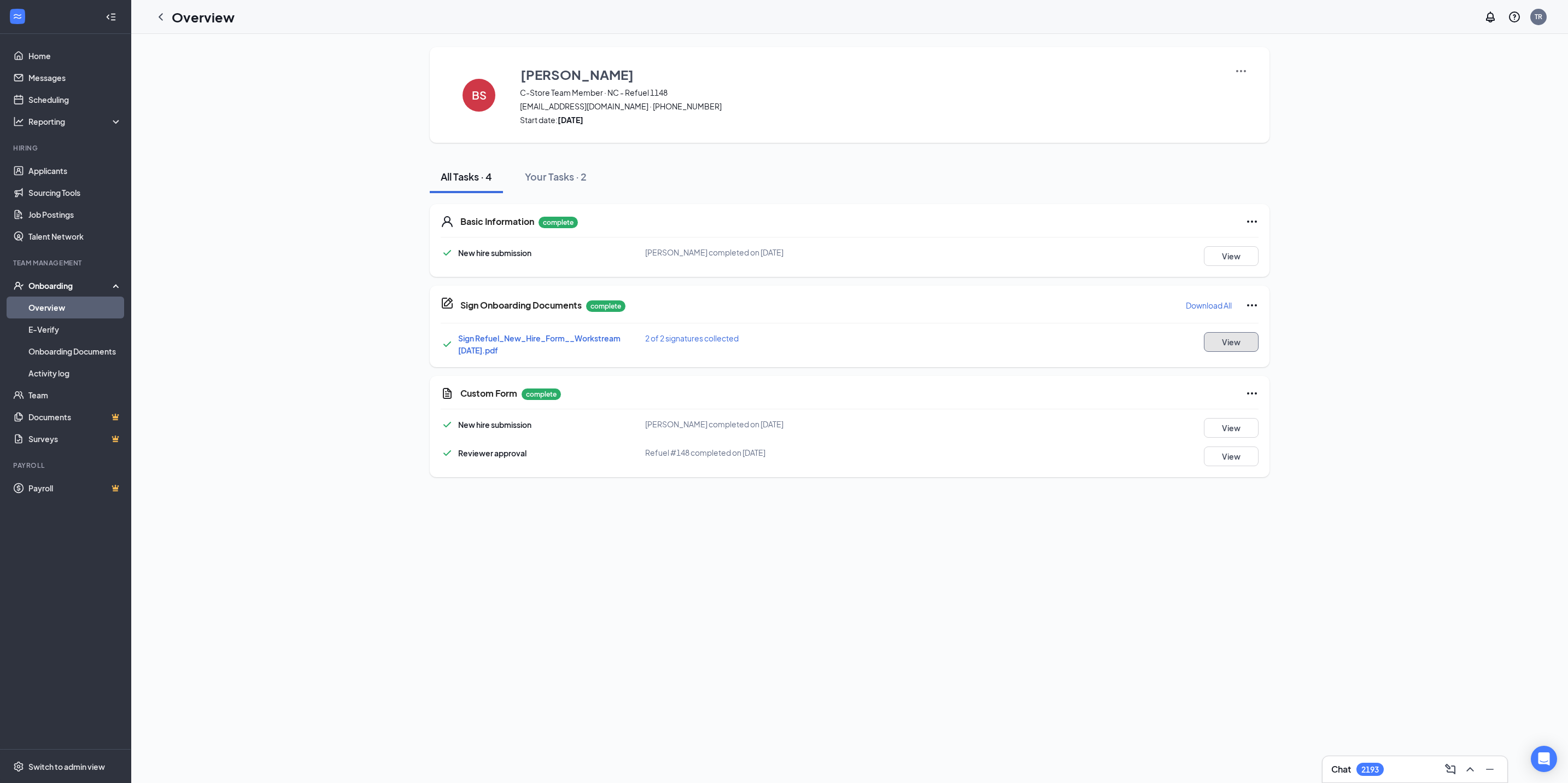
click at [1224, 344] on button "View" at bounding box center [1231, 341] width 55 height 20
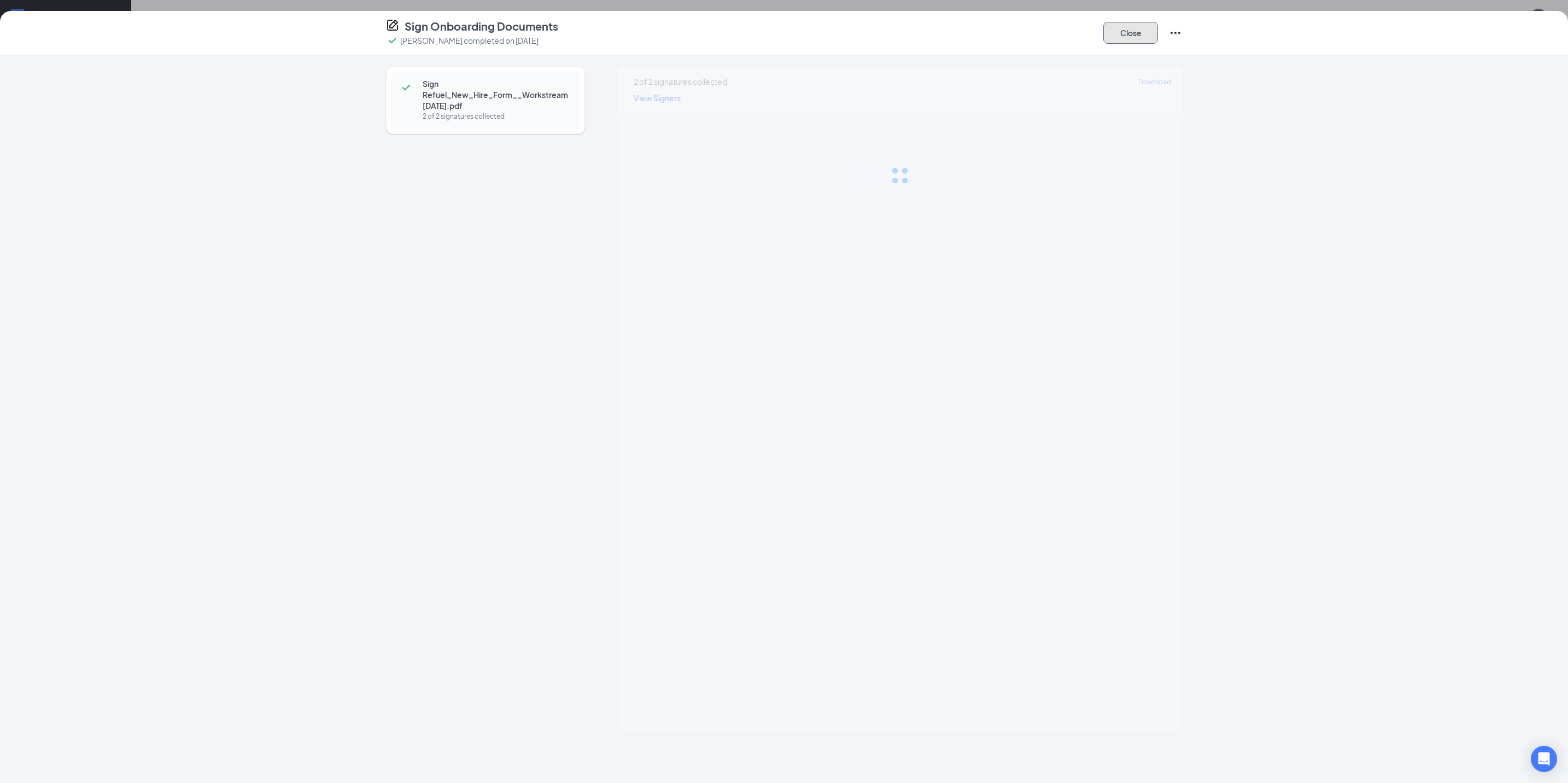
click at [1136, 32] on button "Close" at bounding box center [1130, 32] width 55 height 21
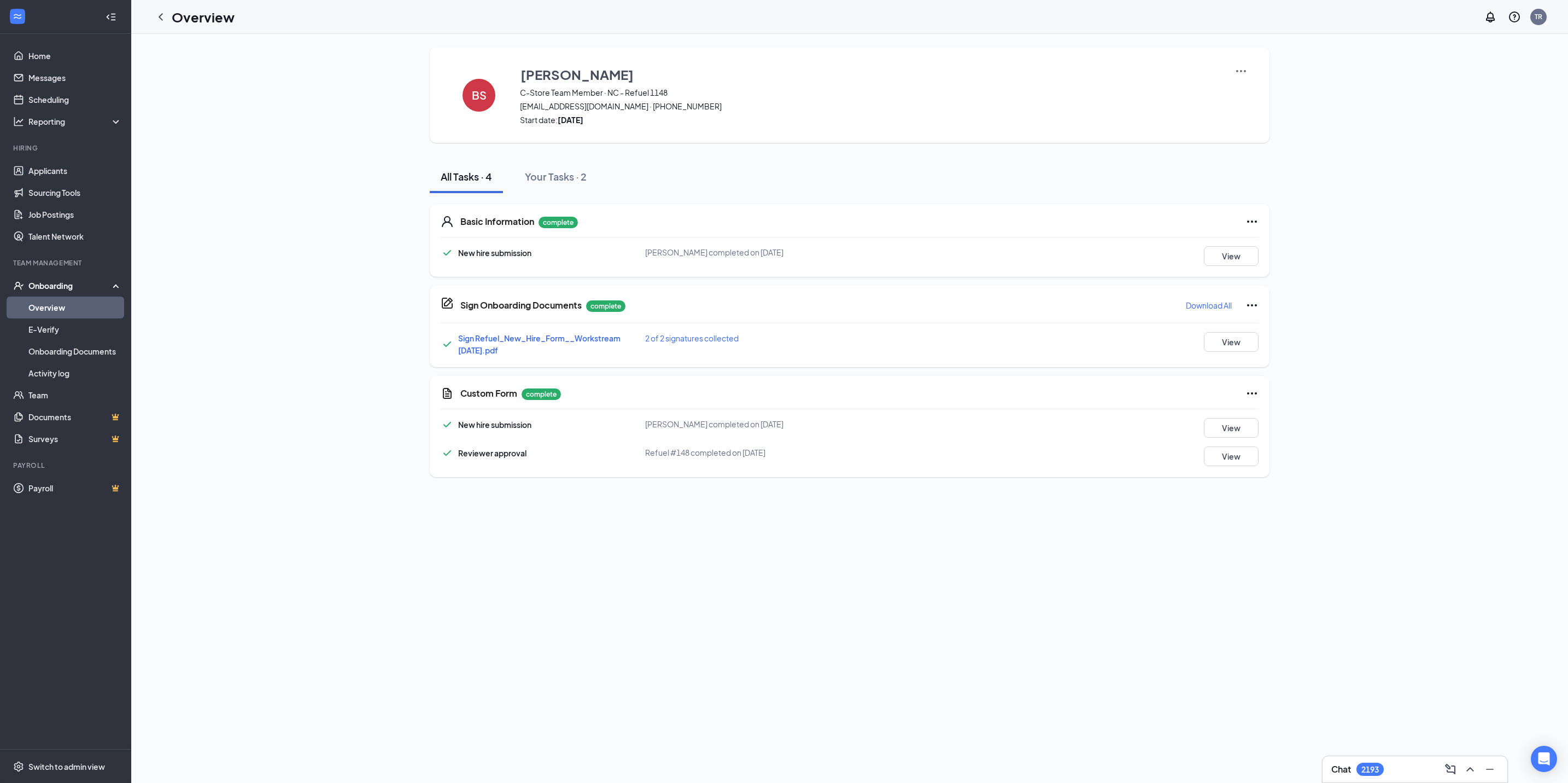
click at [1208, 302] on p "Download All" at bounding box center [1209, 306] width 46 height 11
click at [1231, 262] on button "View" at bounding box center [1231, 255] width 55 height 20
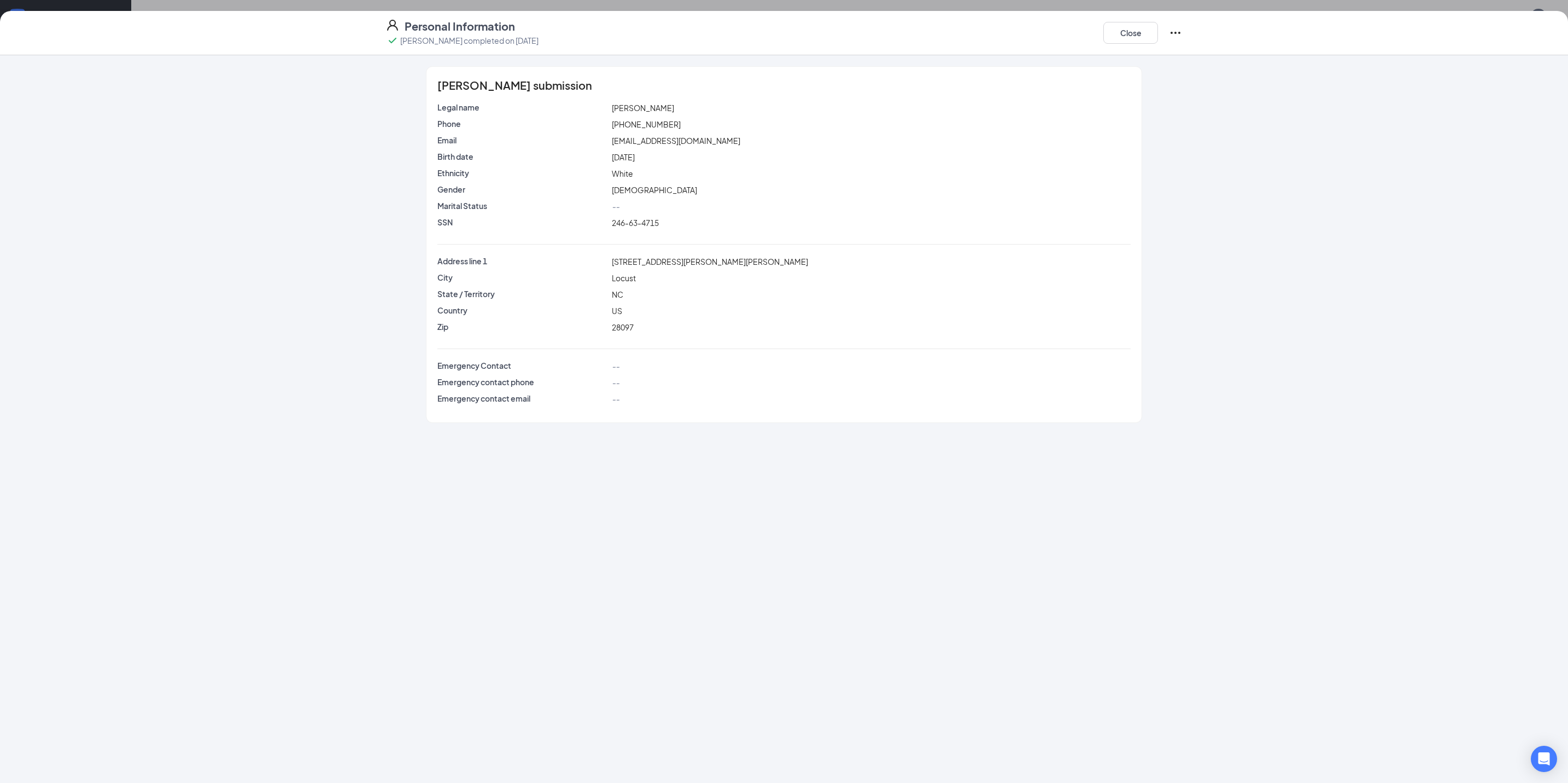
click at [638, 223] on span "246-63-4715" at bounding box center [635, 223] width 47 height 10
copy span "246-63-4715"
drag, startPoint x: 1131, startPoint y: 20, endPoint x: 1133, endPoint y: 27, distance: 7.3
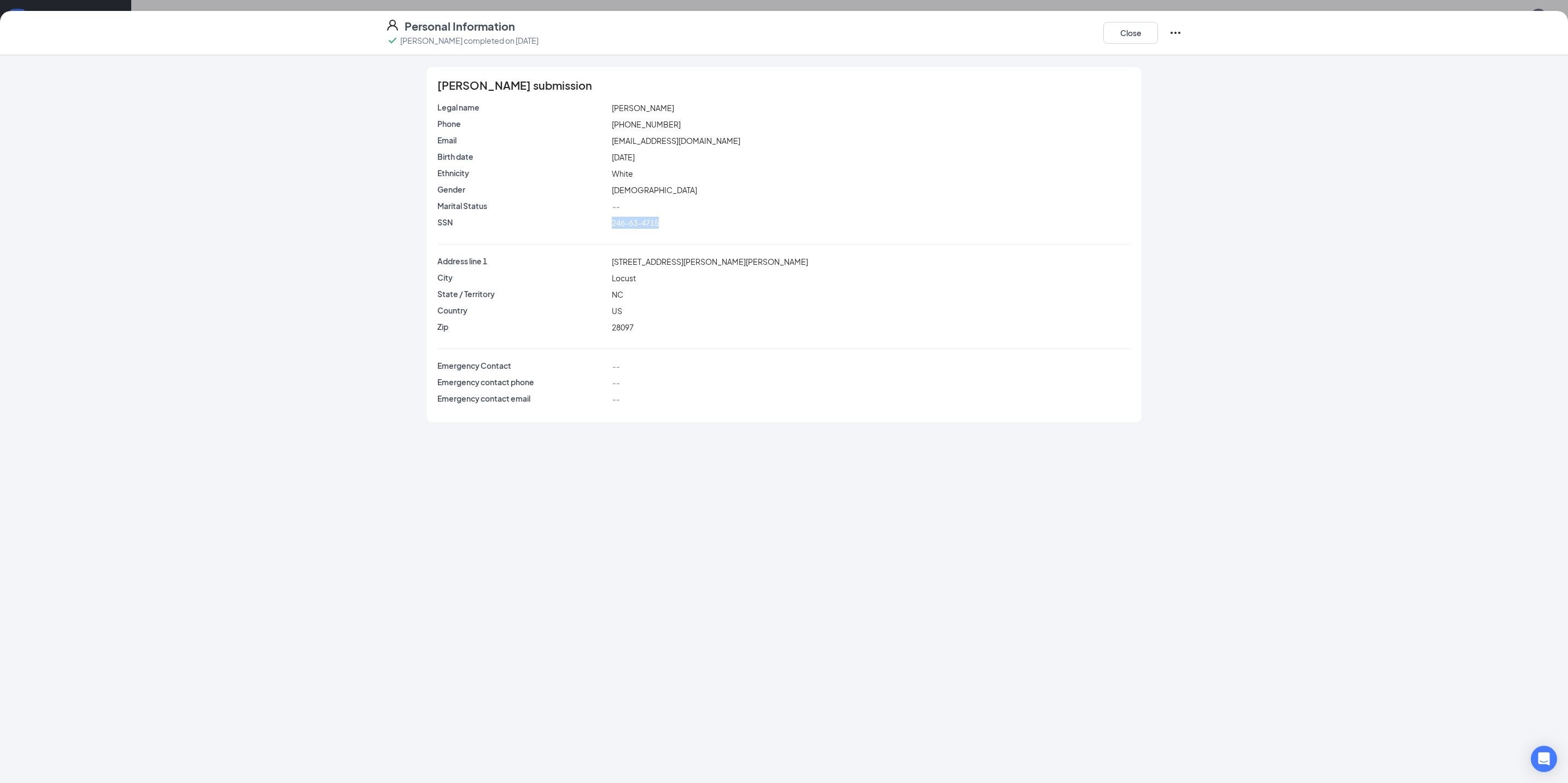
click at [1131, 20] on div "Close" at bounding box center [1142, 33] width 79 height 29
click at [1132, 36] on button "Close" at bounding box center [1130, 32] width 55 height 21
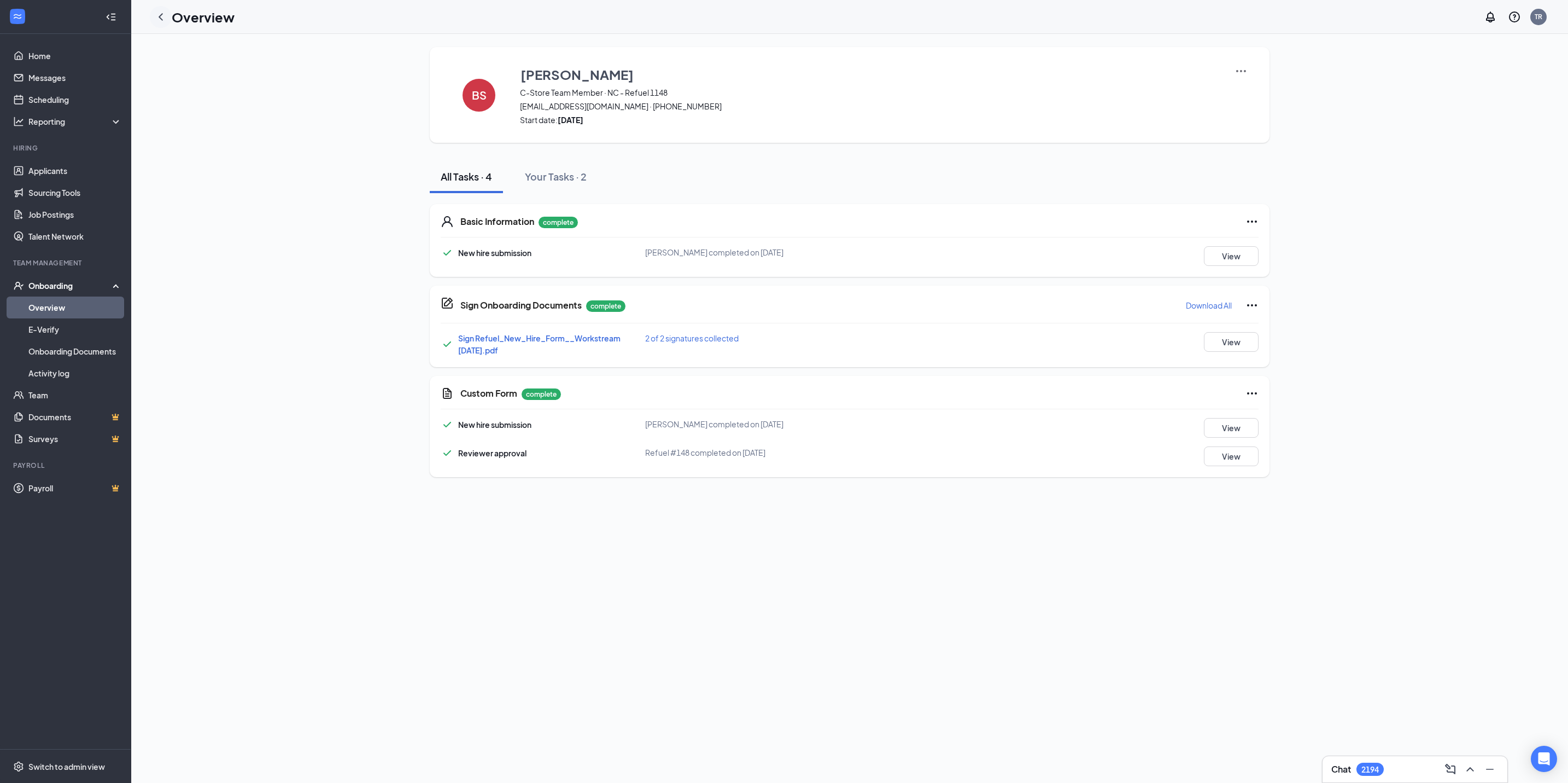
click at [158, 17] on icon "ChevronLeft" at bounding box center [161, 17] width 13 height 13
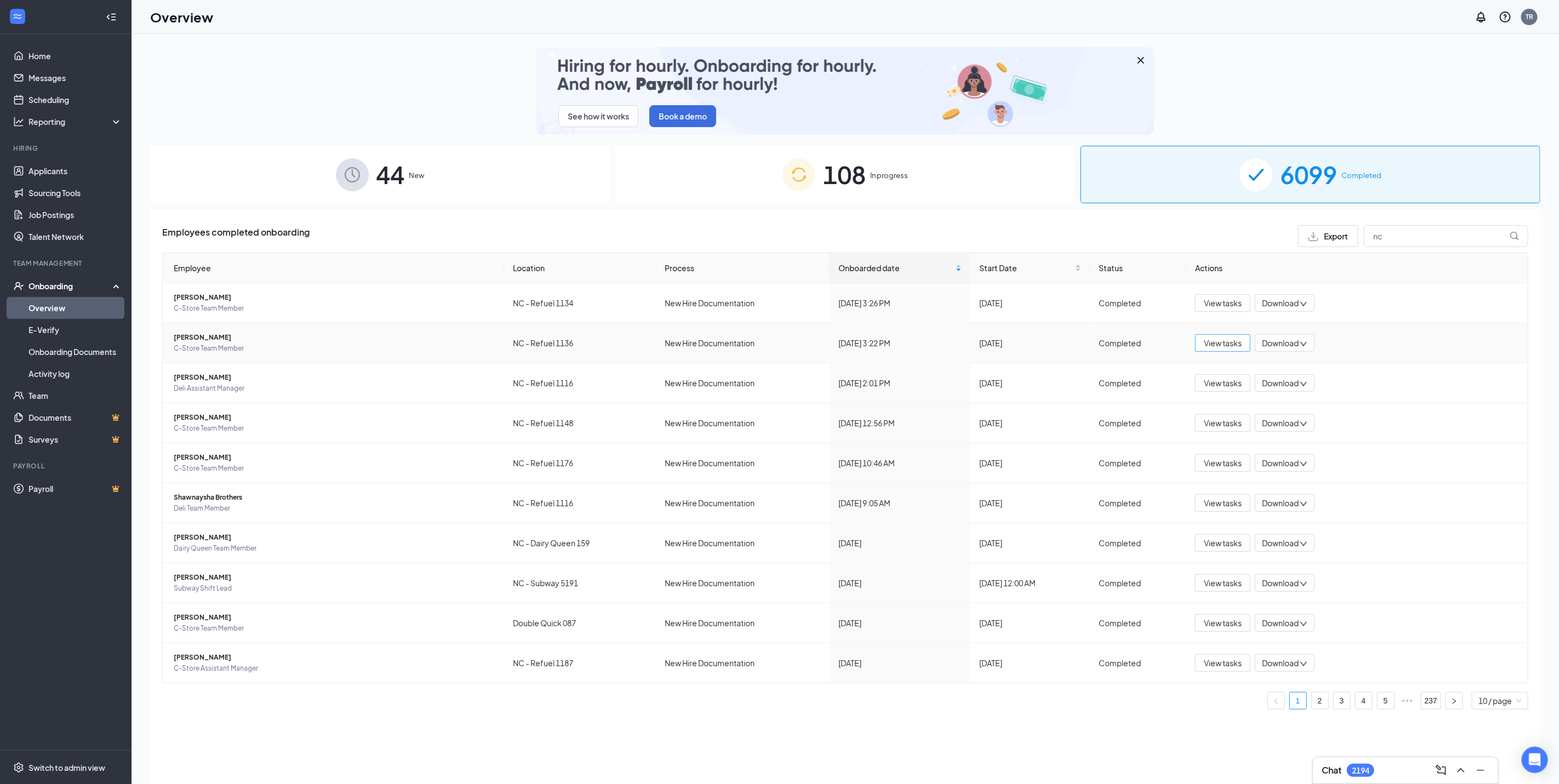
click at [1201, 347] on button "View tasks" at bounding box center [1222, 343] width 55 height 18
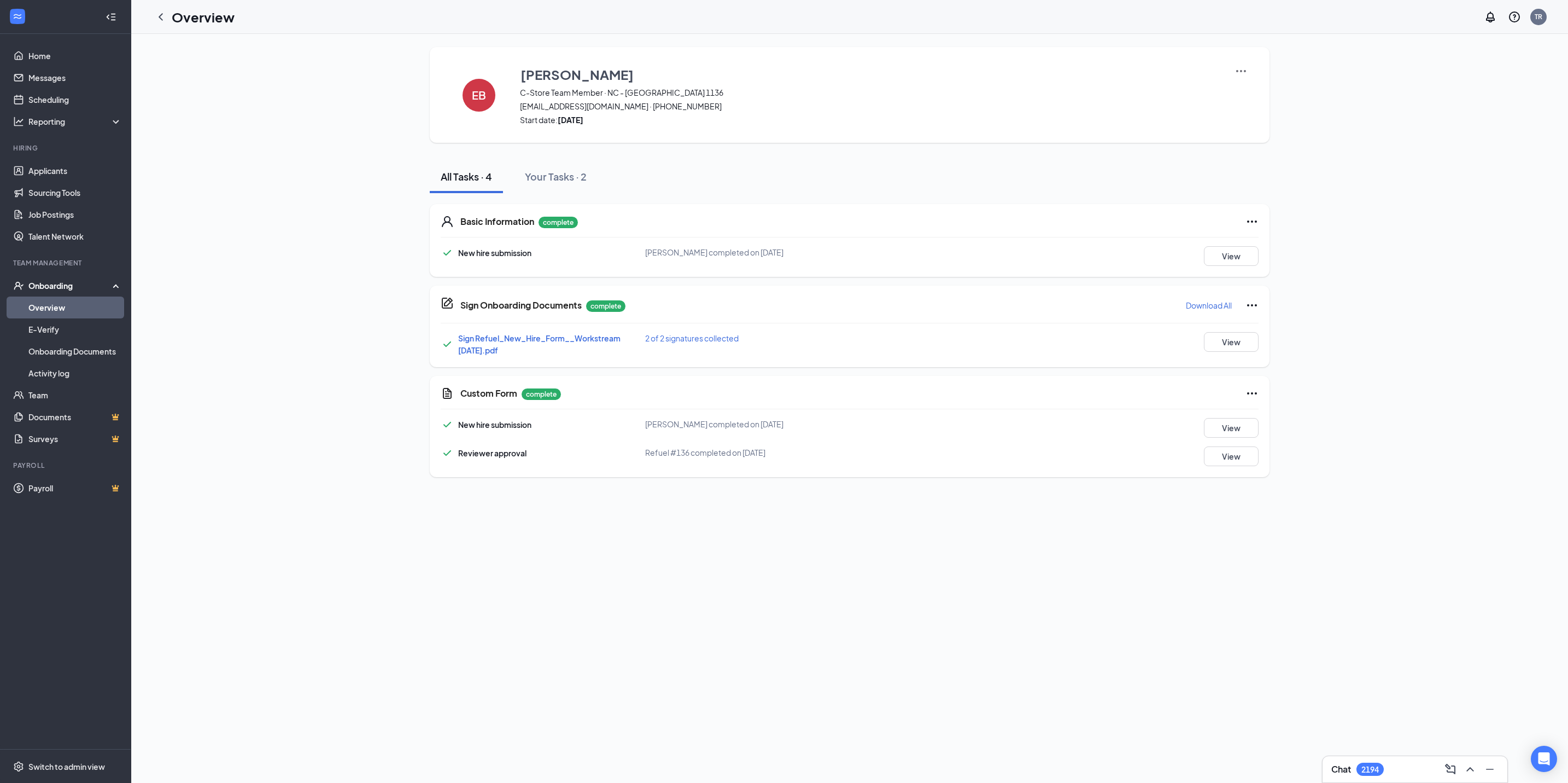
click at [1204, 307] on p "Download All" at bounding box center [1209, 306] width 46 height 11
click at [1217, 263] on button "View" at bounding box center [1231, 255] width 55 height 20
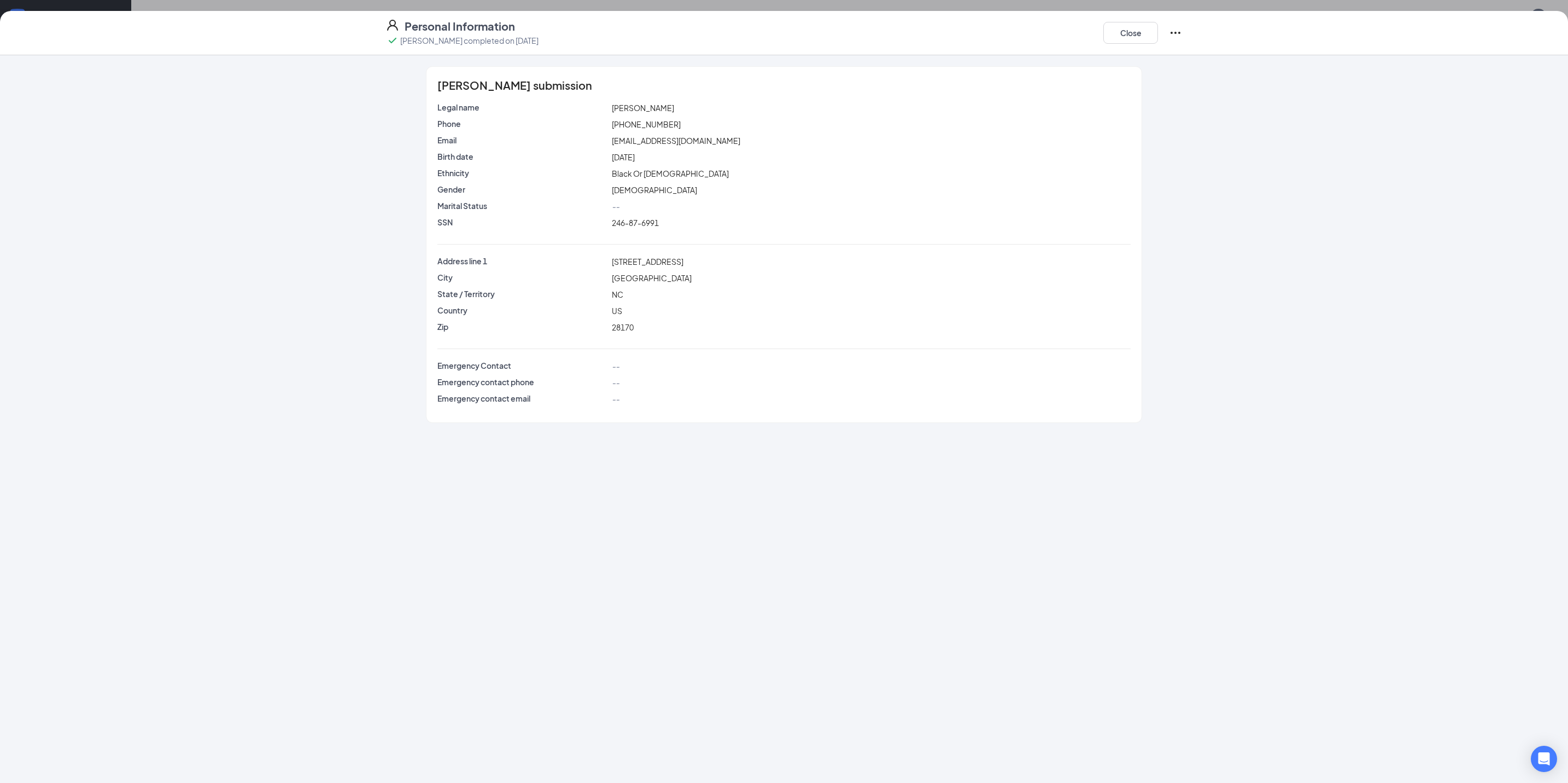
click at [622, 225] on span "246-87-6991" at bounding box center [635, 223] width 47 height 10
copy span "246-87-6991"
drag, startPoint x: 1115, startPoint y: 35, endPoint x: 1029, endPoint y: 48, distance: 87.0
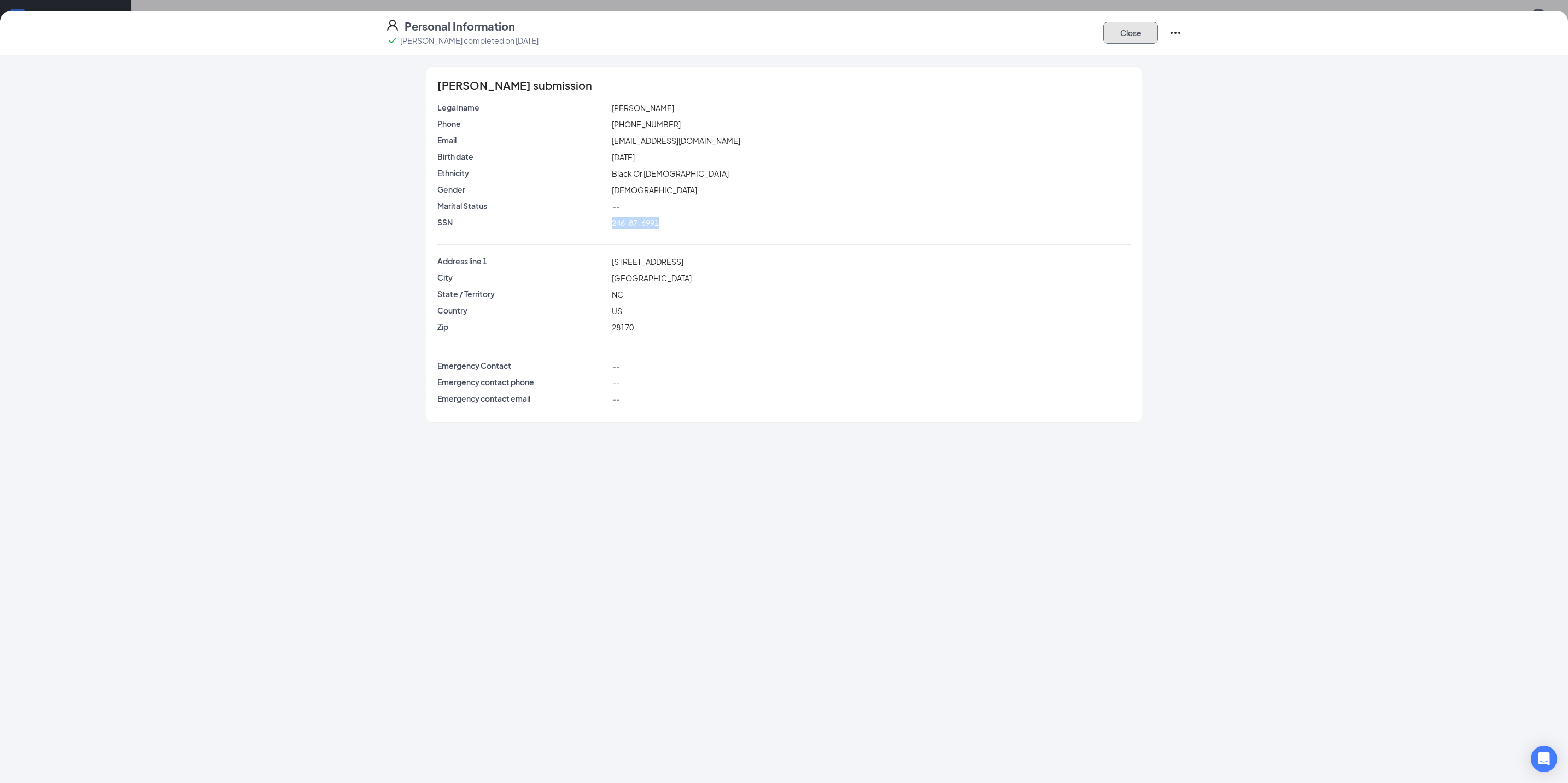
click at [1116, 35] on button "Close" at bounding box center [1130, 32] width 55 height 21
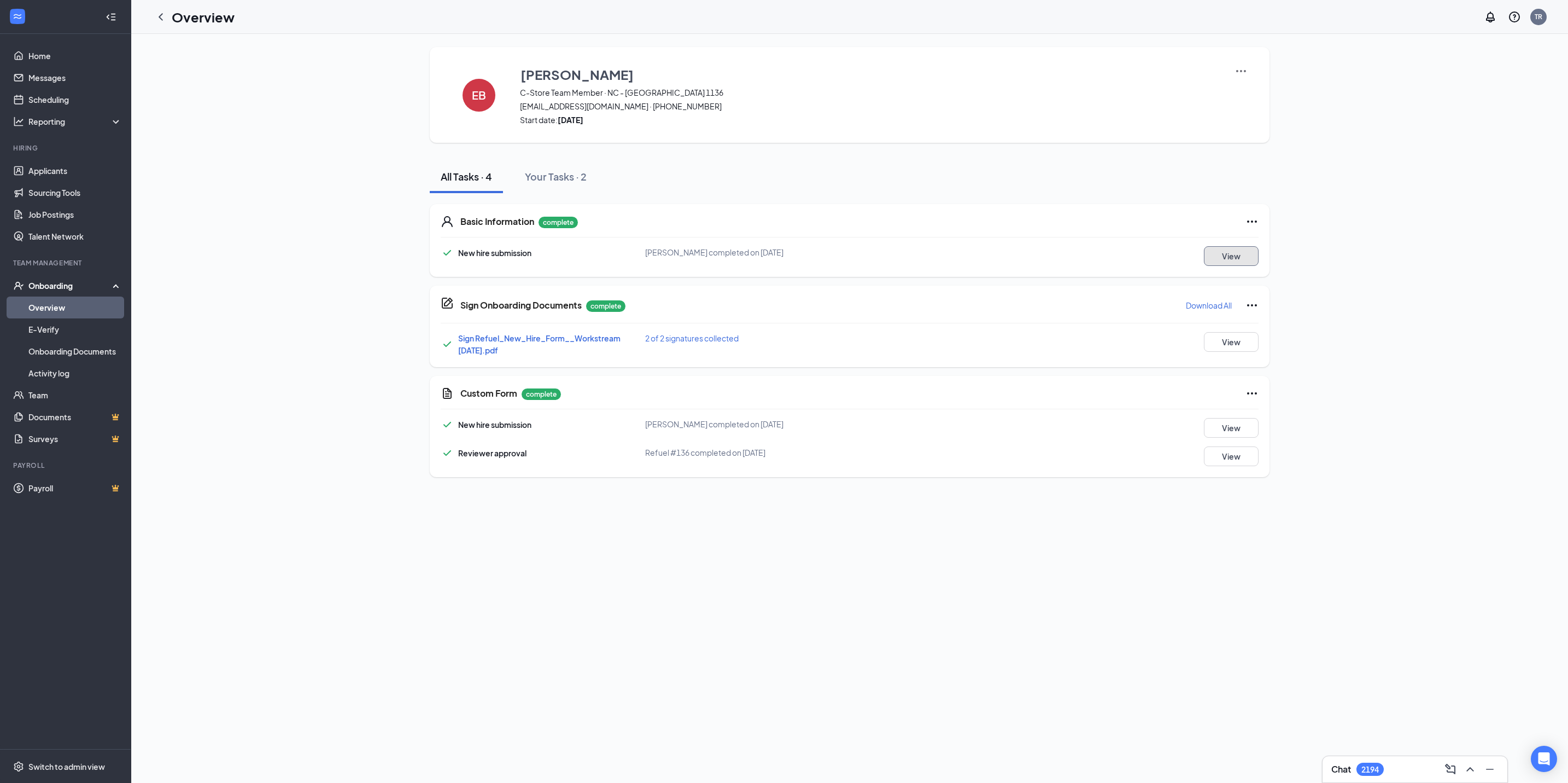
click at [1223, 246] on button "View" at bounding box center [1231, 255] width 55 height 20
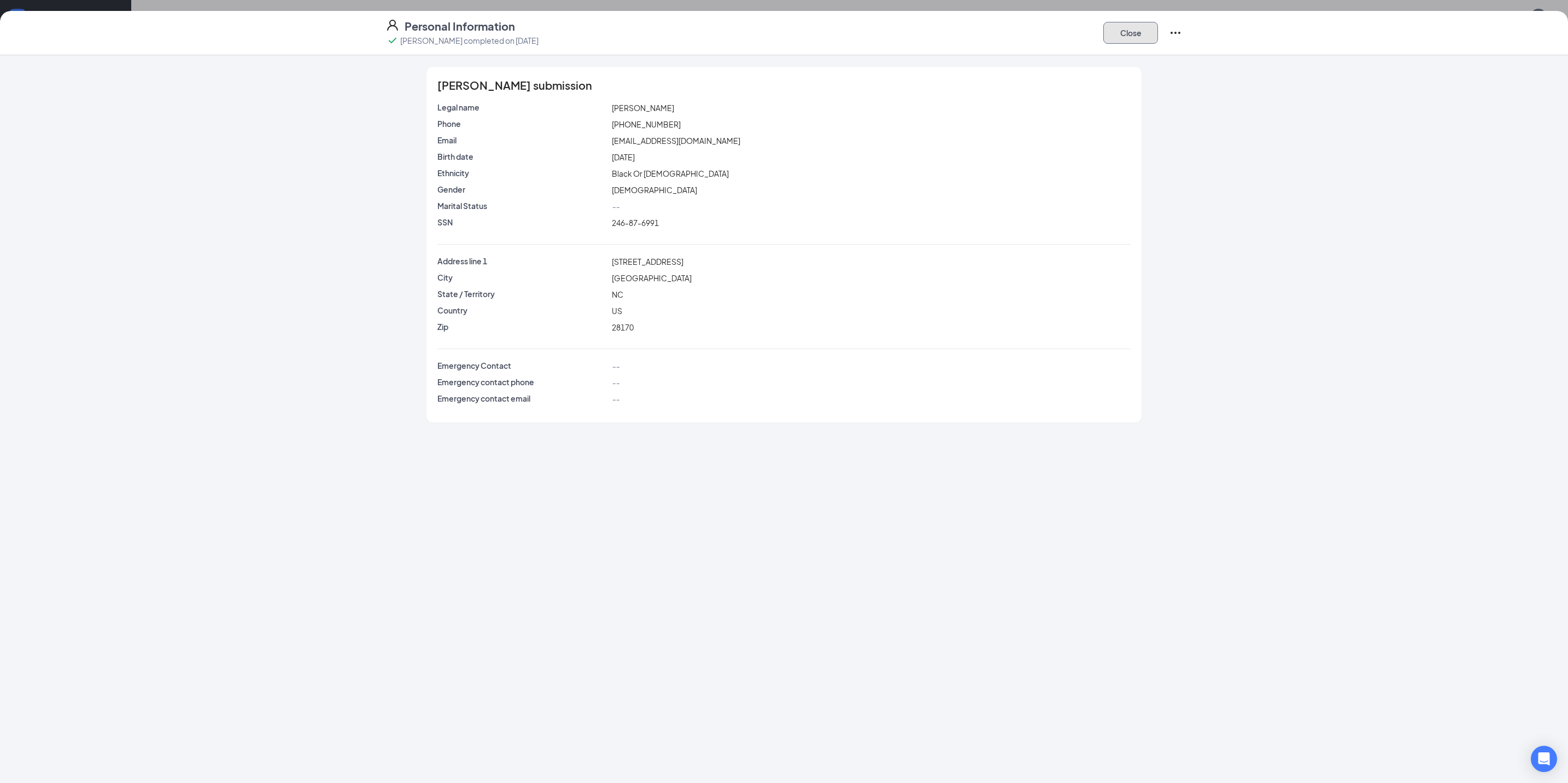
click at [1124, 30] on button "Close" at bounding box center [1130, 32] width 55 height 21
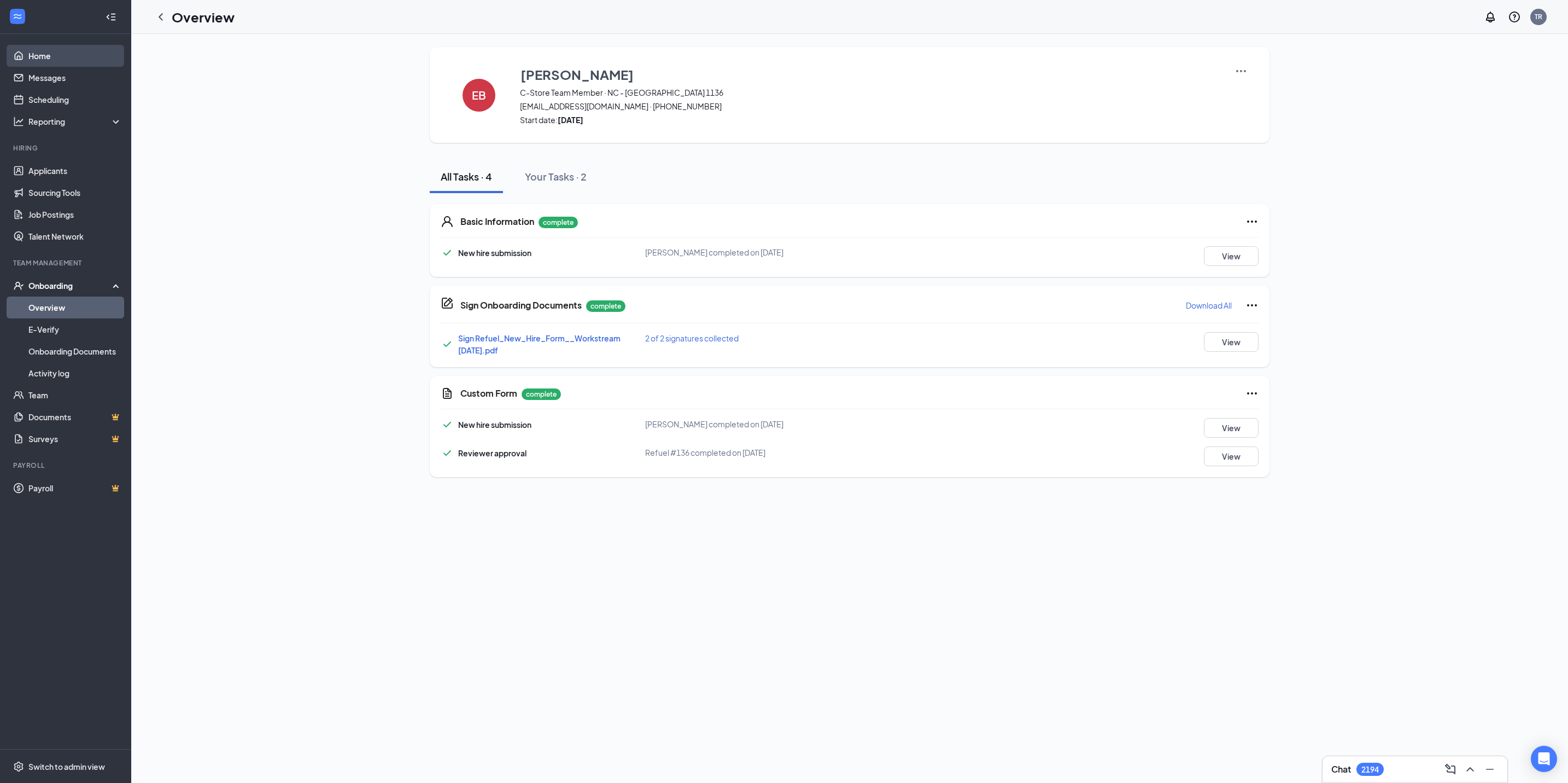
click at [164, 18] on icon "ChevronLeft" at bounding box center [161, 17] width 13 height 13
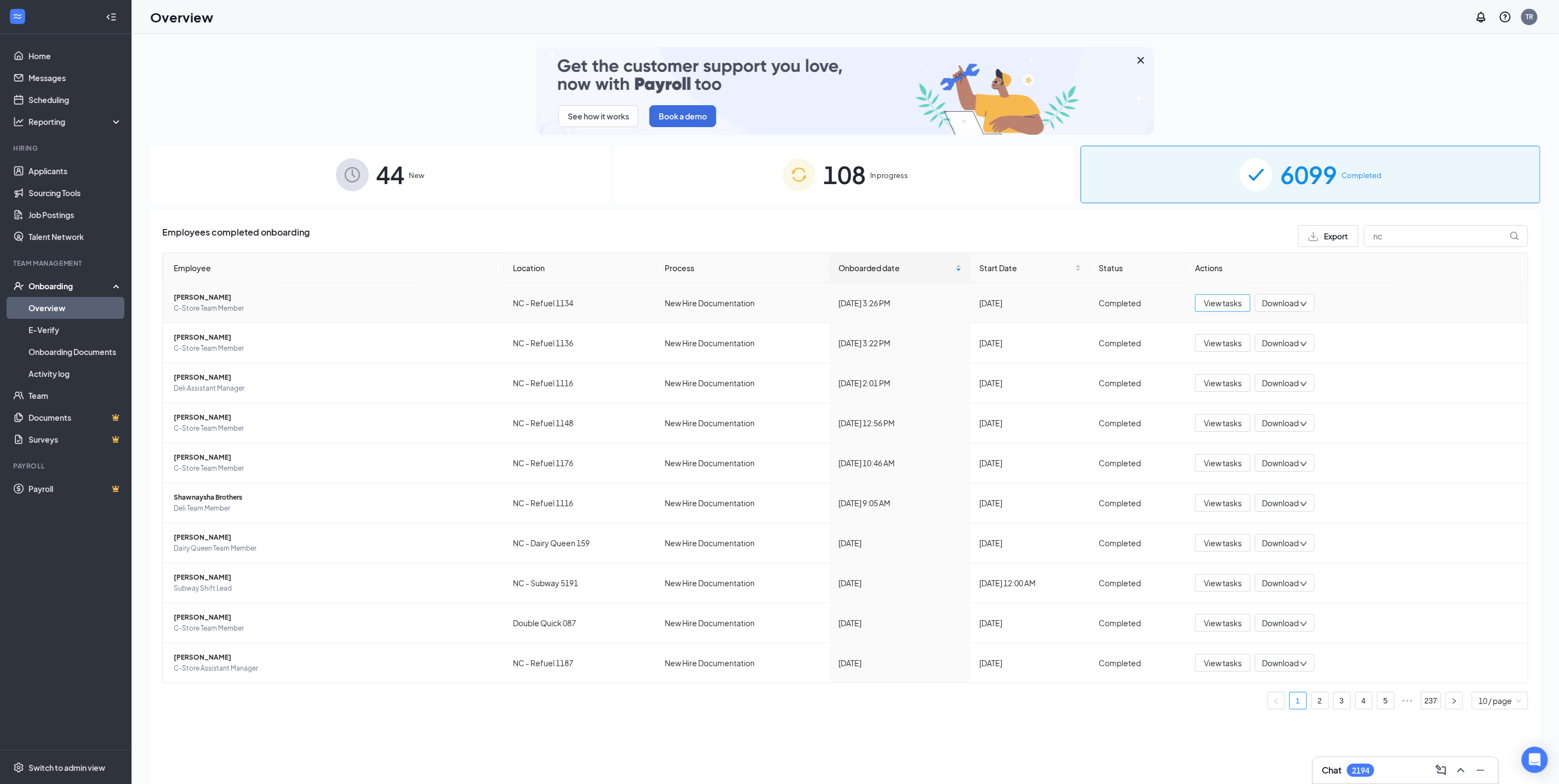
click at [1243, 296] on button "View tasks" at bounding box center [1222, 303] width 55 height 18
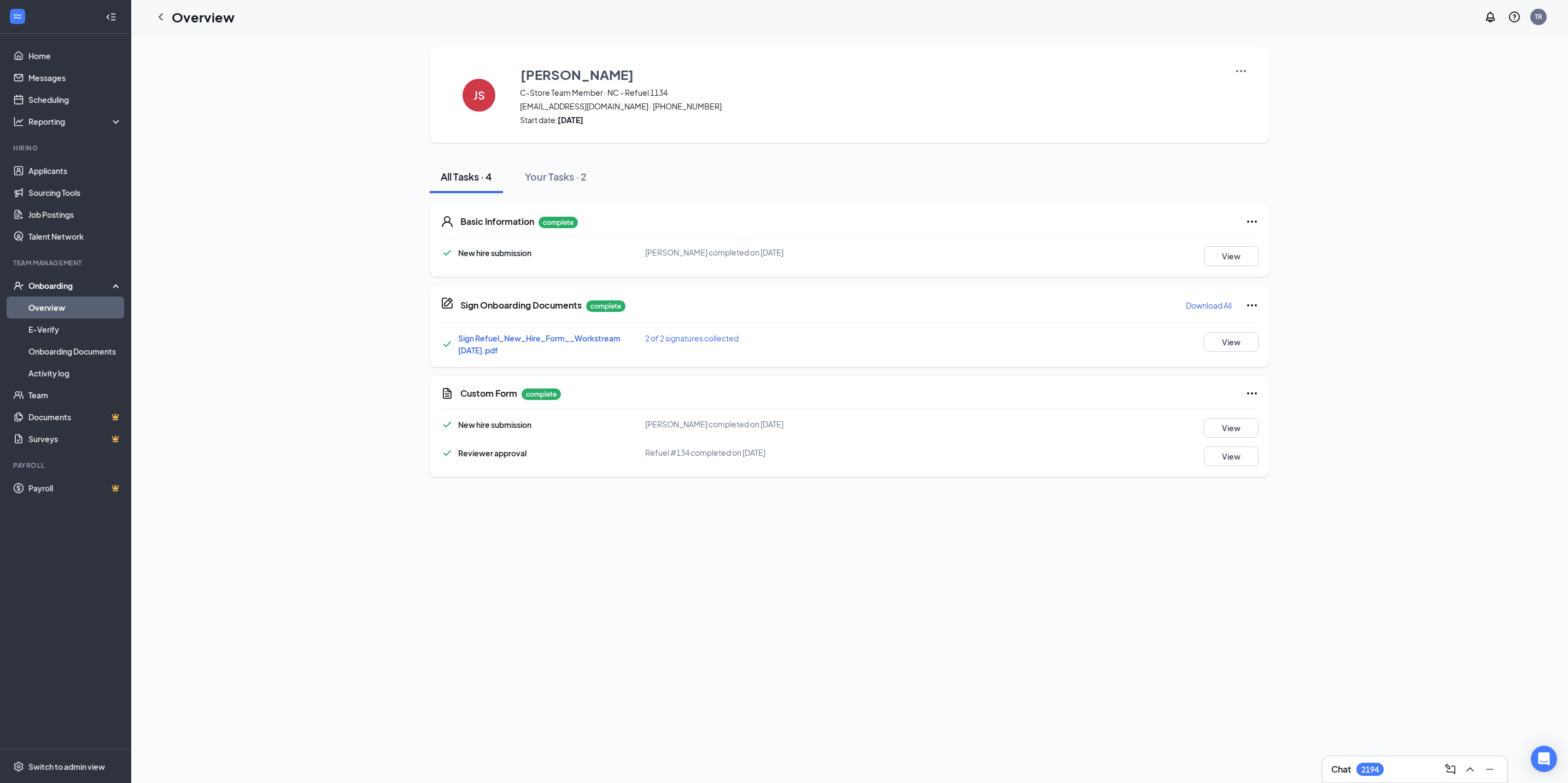
click at [1196, 302] on p "Download All" at bounding box center [1209, 306] width 46 height 11
click at [1237, 259] on button "View" at bounding box center [1231, 255] width 55 height 20
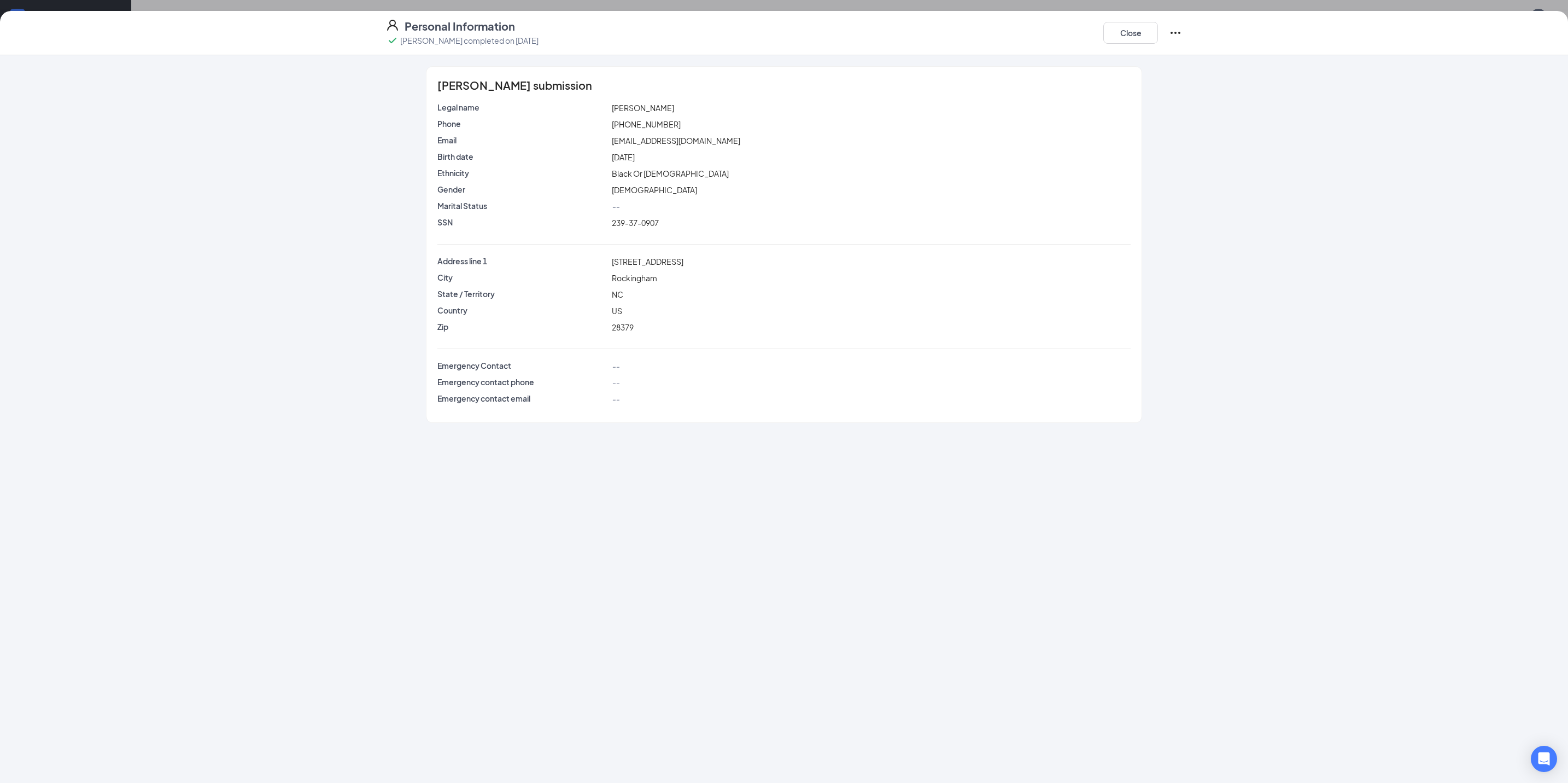
drag, startPoint x: 796, startPoint y: 202, endPoint x: 711, endPoint y: 262, distance: 104.0
click at [796, 202] on div "--" at bounding box center [871, 206] width 523 height 12
click at [628, 220] on span "239-37-0907" at bounding box center [635, 223] width 47 height 10
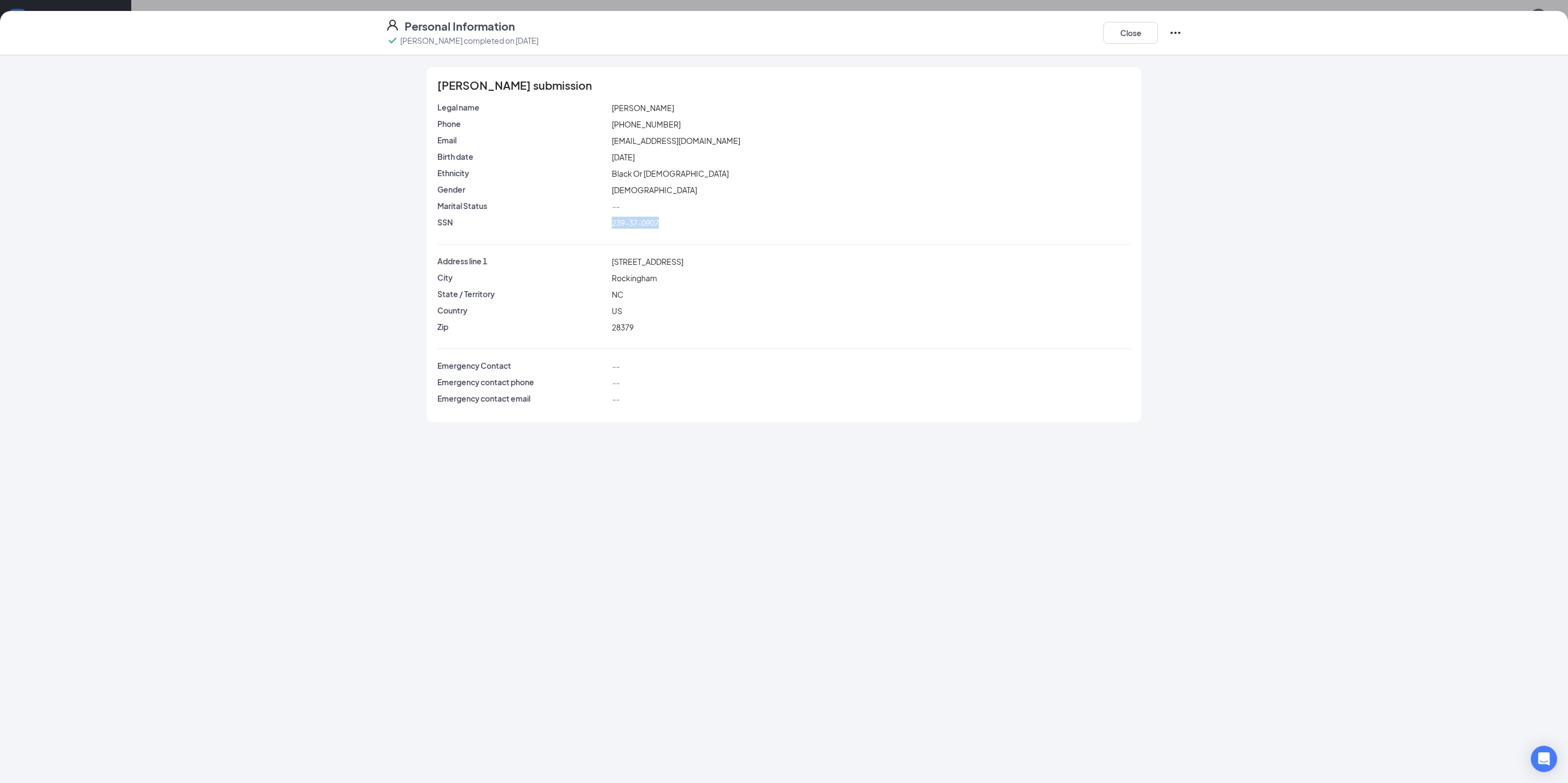
copy span "239-37-0907"
click at [1118, 31] on button "Close" at bounding box center [1130, 32] width 55 height 21
